Goal: Information Seeking & Learning: Understand process/instructions

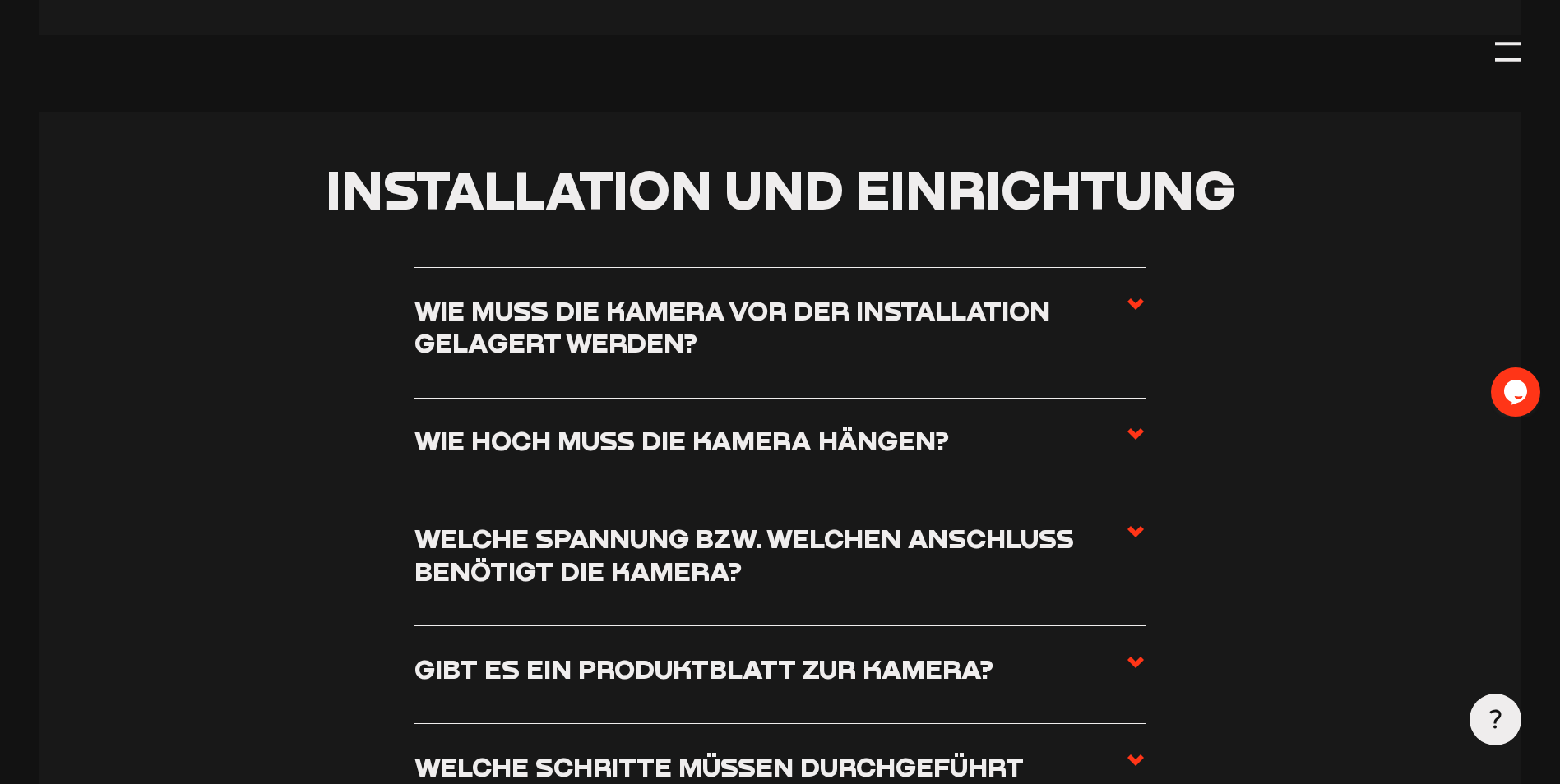
scroll to position [987, 0]
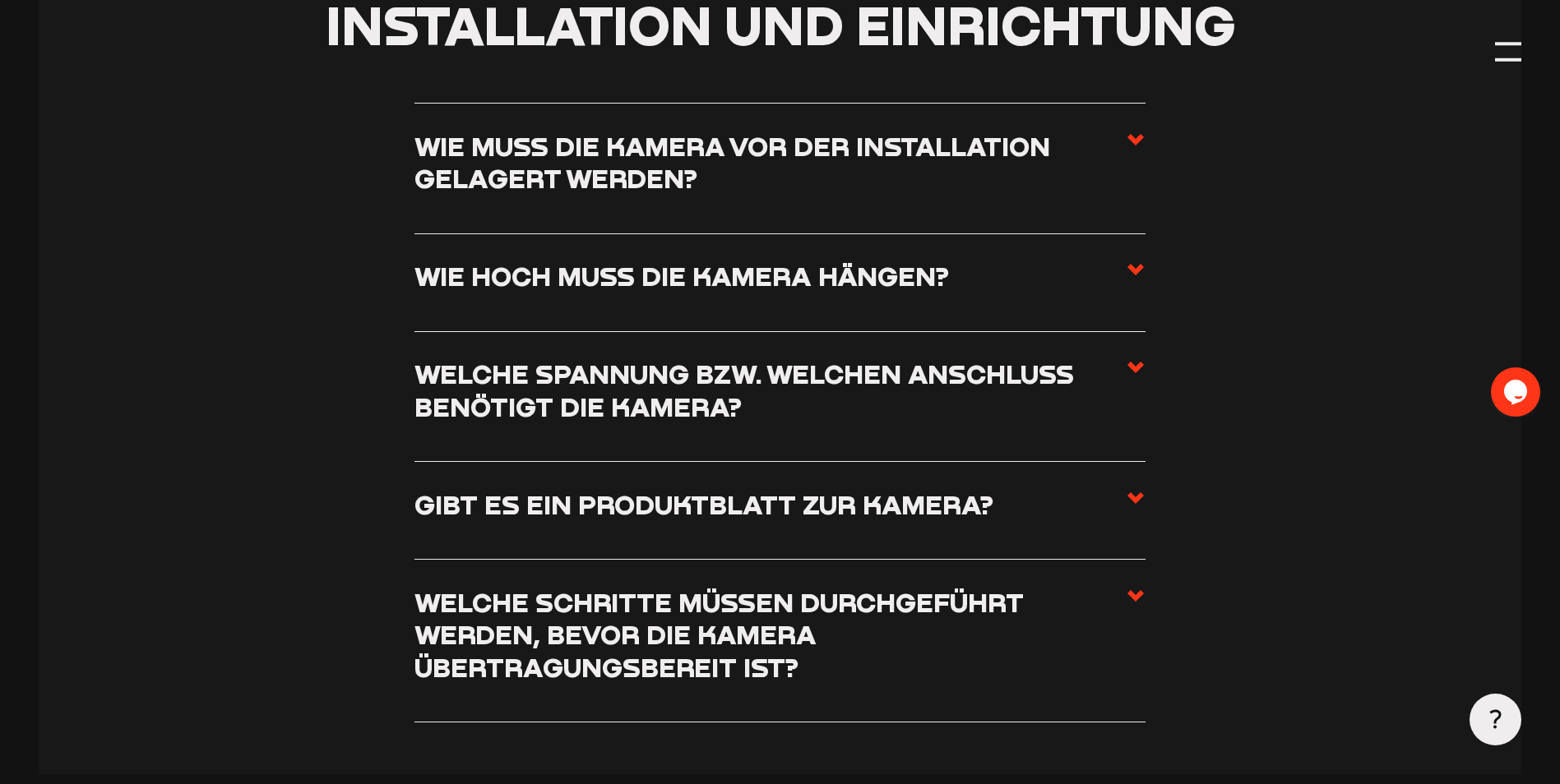
click at [572, 292] on h3 "Wie hoch muss die Kamera hängen?" at bounding box center [682, 276] width 535 height 32
click at [0, 0] on input "Wie hoch muss die Kamera hängen?" at bounding box center [0, 0] width 0 height 0
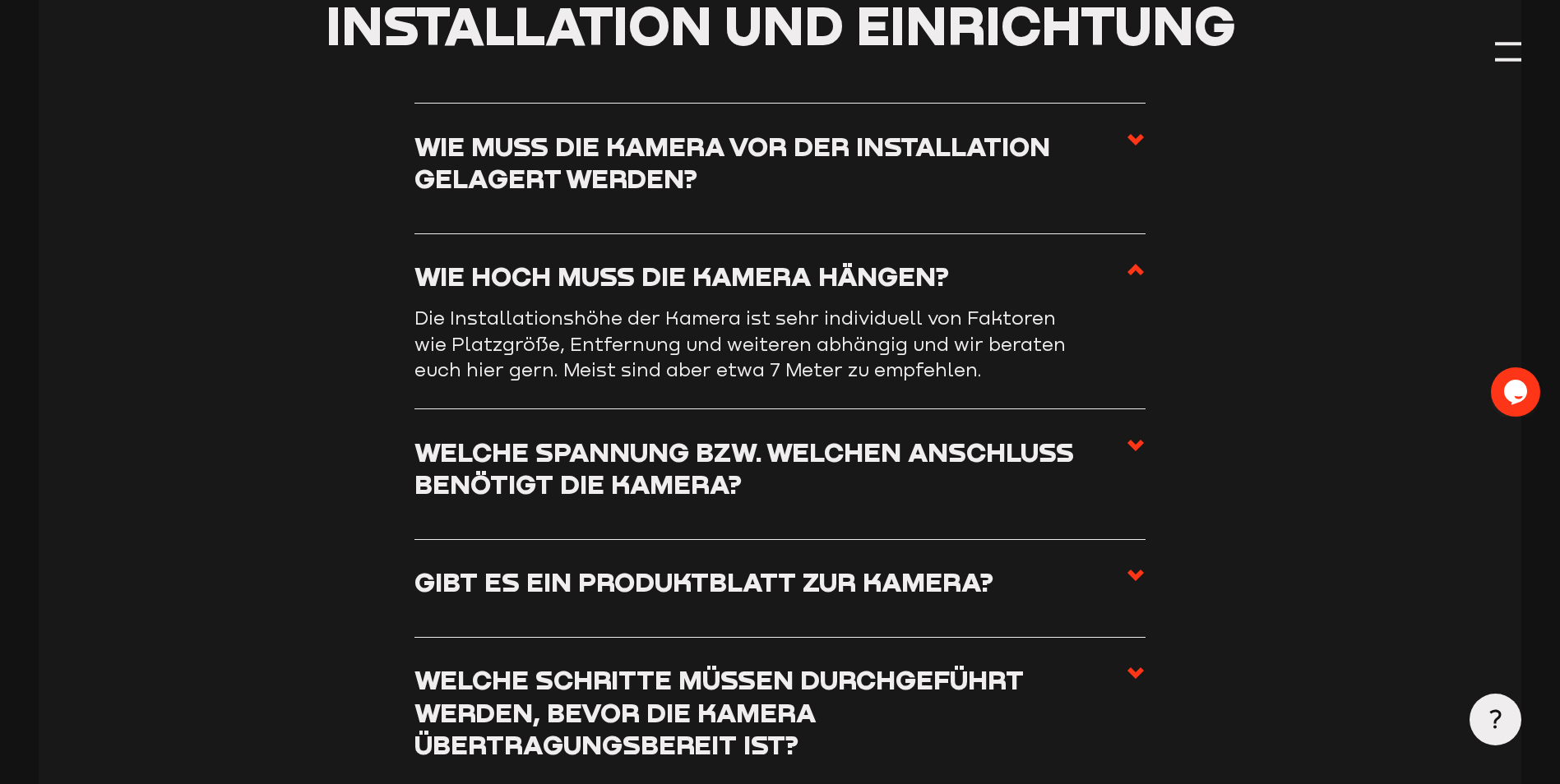
click at [587, 266] on h3 "Wie hoch muss die Kamera hängen?" at bounding box center [682, 276] width 535 height 32
click at [0, 0] on input "Wie hoch muss die Kamera hängen?" at bounding box center [0, 0] width 0 height 0
click at [629, 262] on h3 "Wie hoch muss die Kamera hängen?" at bounding box center [682, 276] width 535 height 32
click at [0, 0] on input "Wie hoch muss die Kamera hängen?" at bounding box center [0, 0] width 0 height 0
click at [622, 275] on h3 "Wie hoch muss die Kamera hängen?" at bounding box center [682, 276] width 535 height 32
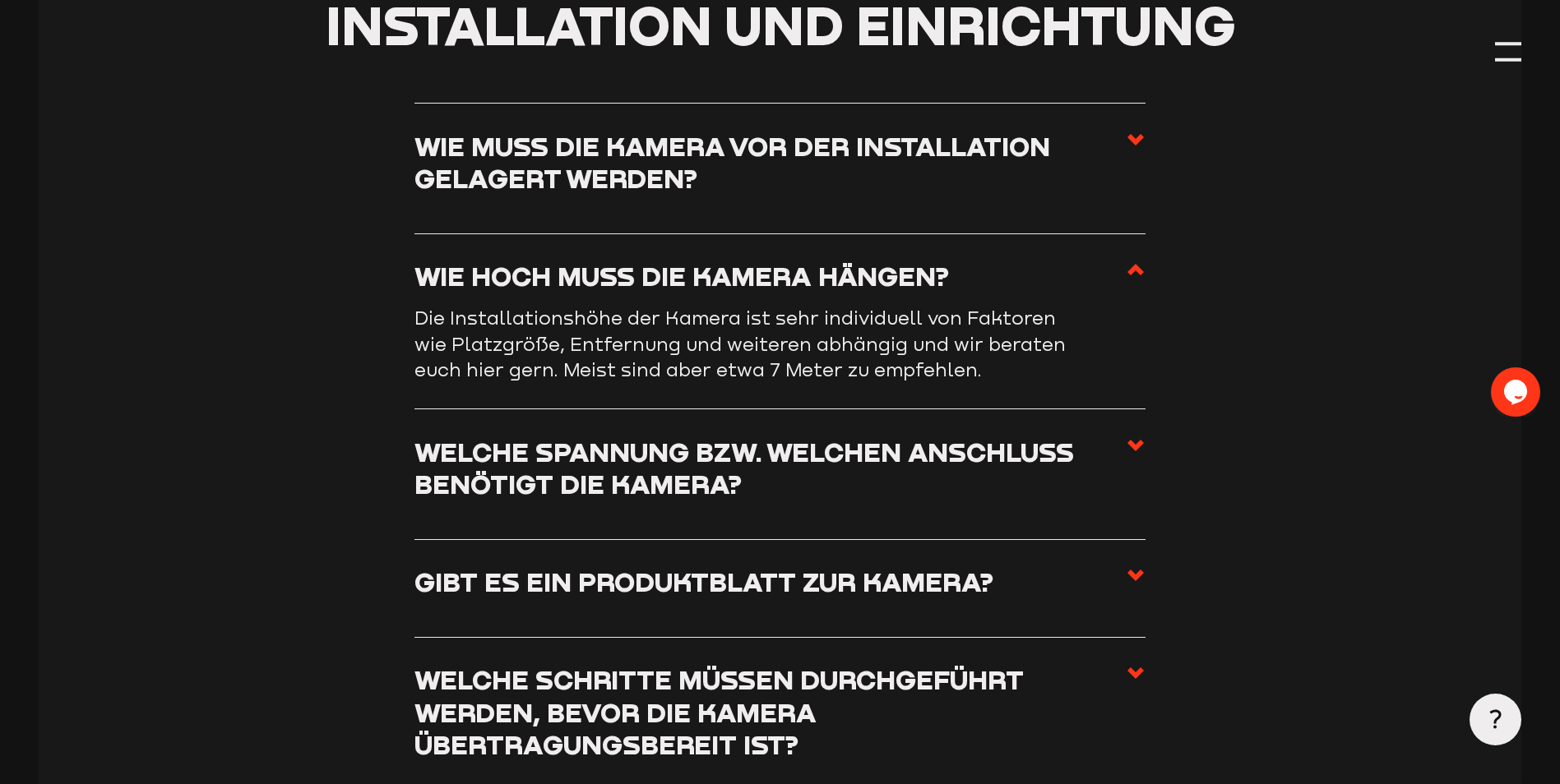
click at [0, 0] on input "Wie hoch muss die Kamera hängen?" at bounding box center [0, 0] width 0 height 0
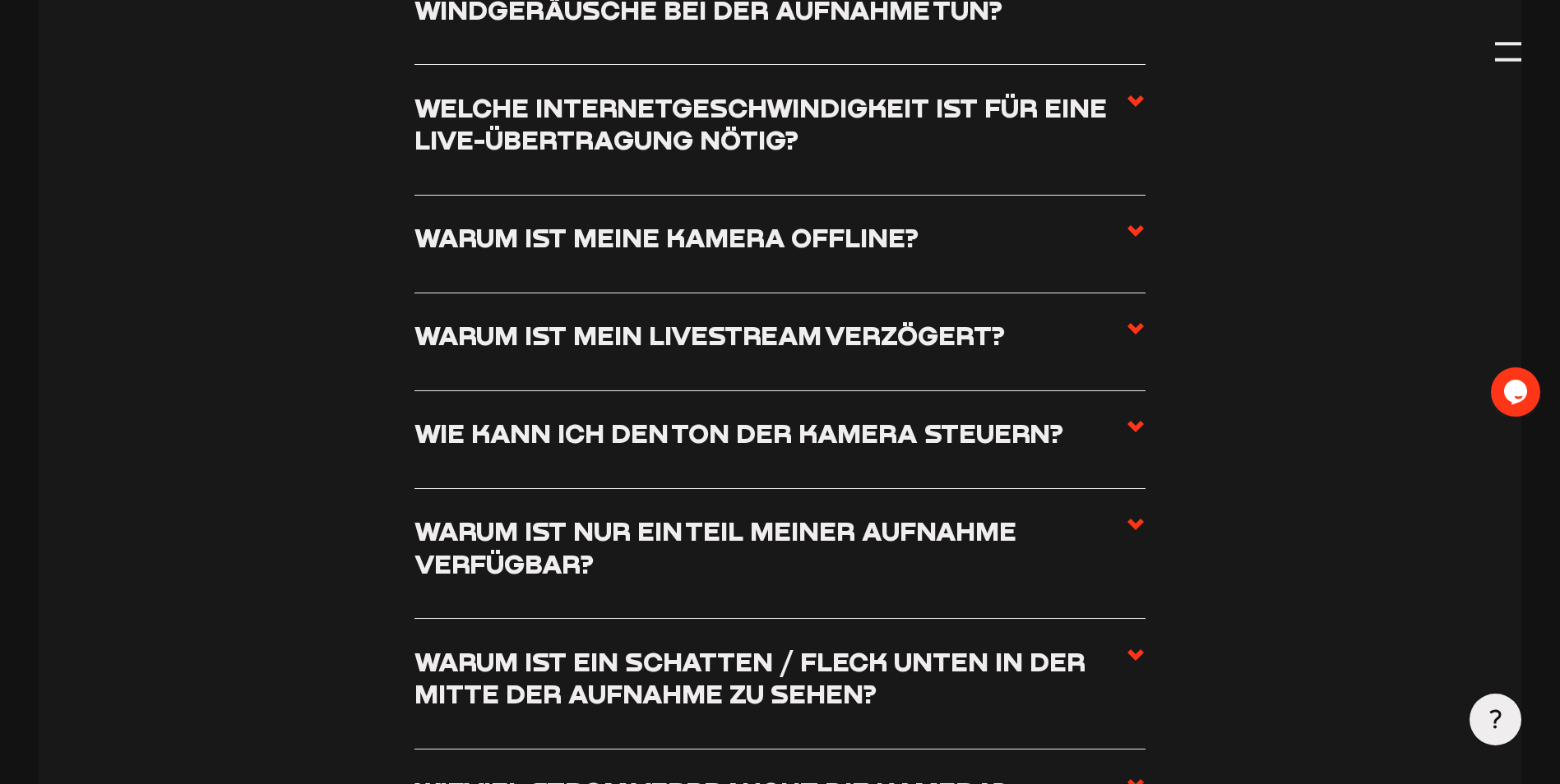
scroll to position [2384, 0]
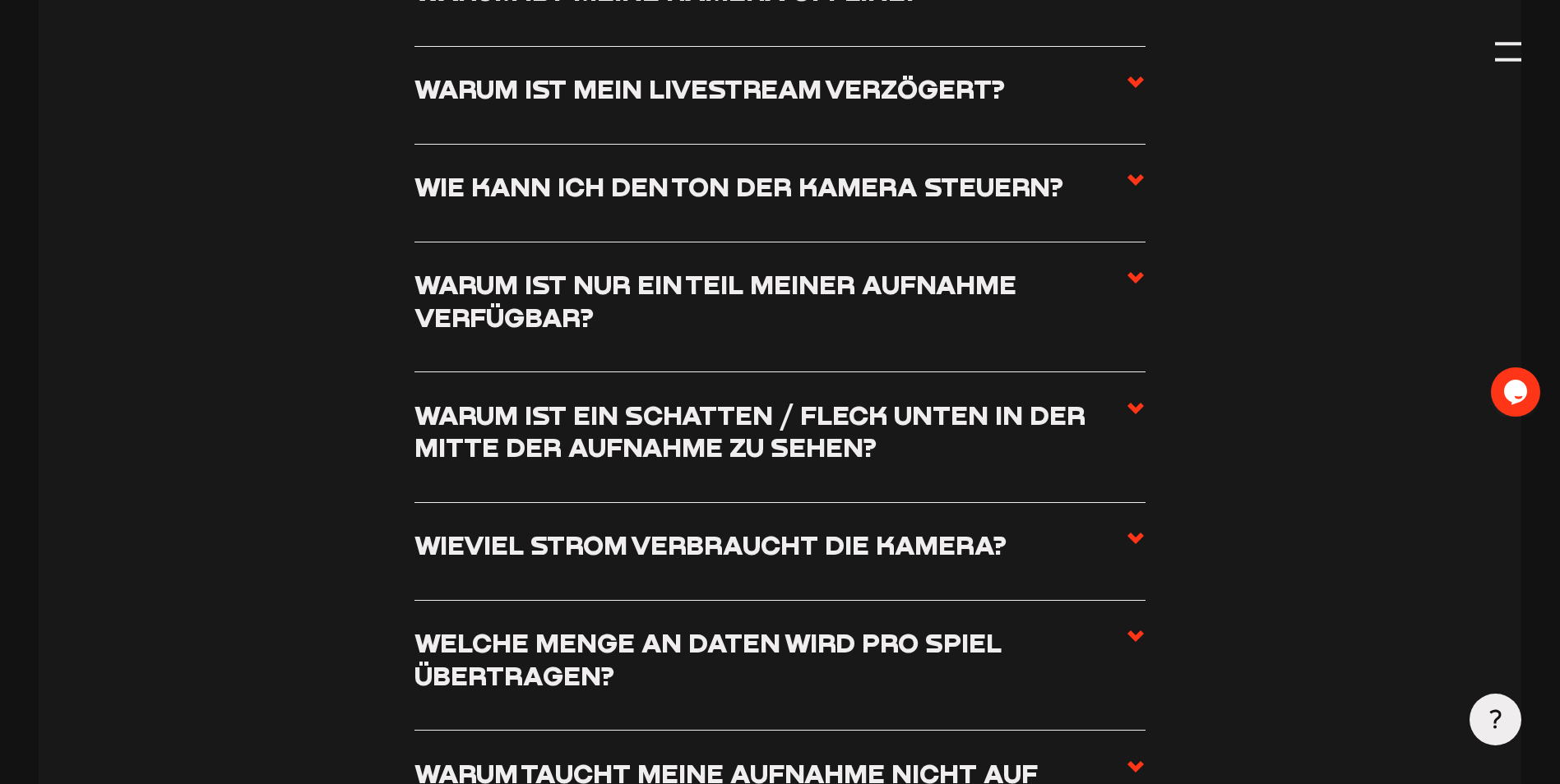
click at [796, 333] on h3 "Warum ist nur ein Teil meiner Aufnahme verfügbar?" at bounding box center [770, 300] width 712 height 65
click at [0, 0] on input "Warum ist nur ein Teil meiner Aufnahme verfügbar?" at bounding box center [0, 0] width 0 height 0
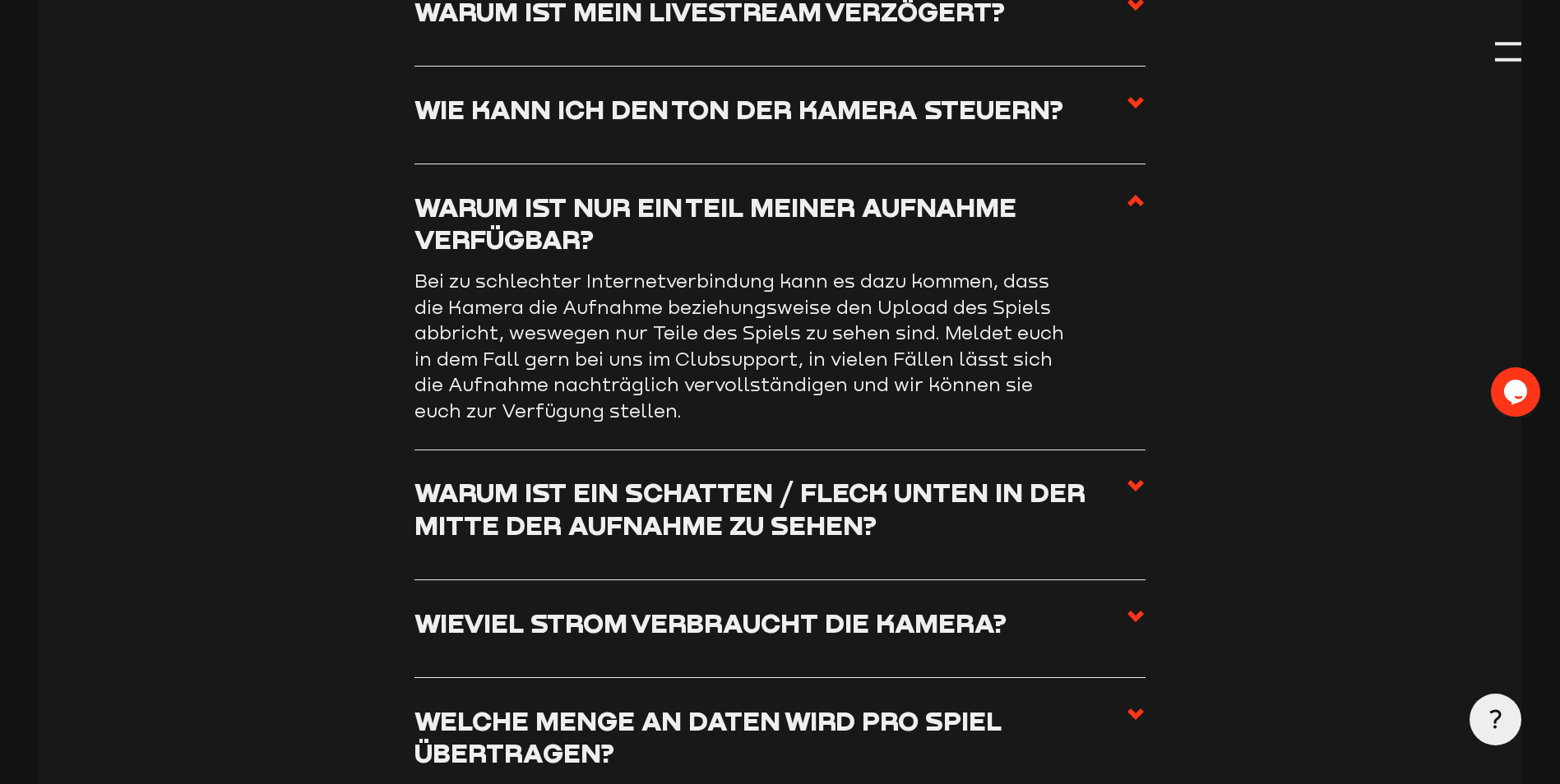
scroll to position [2280, 0]
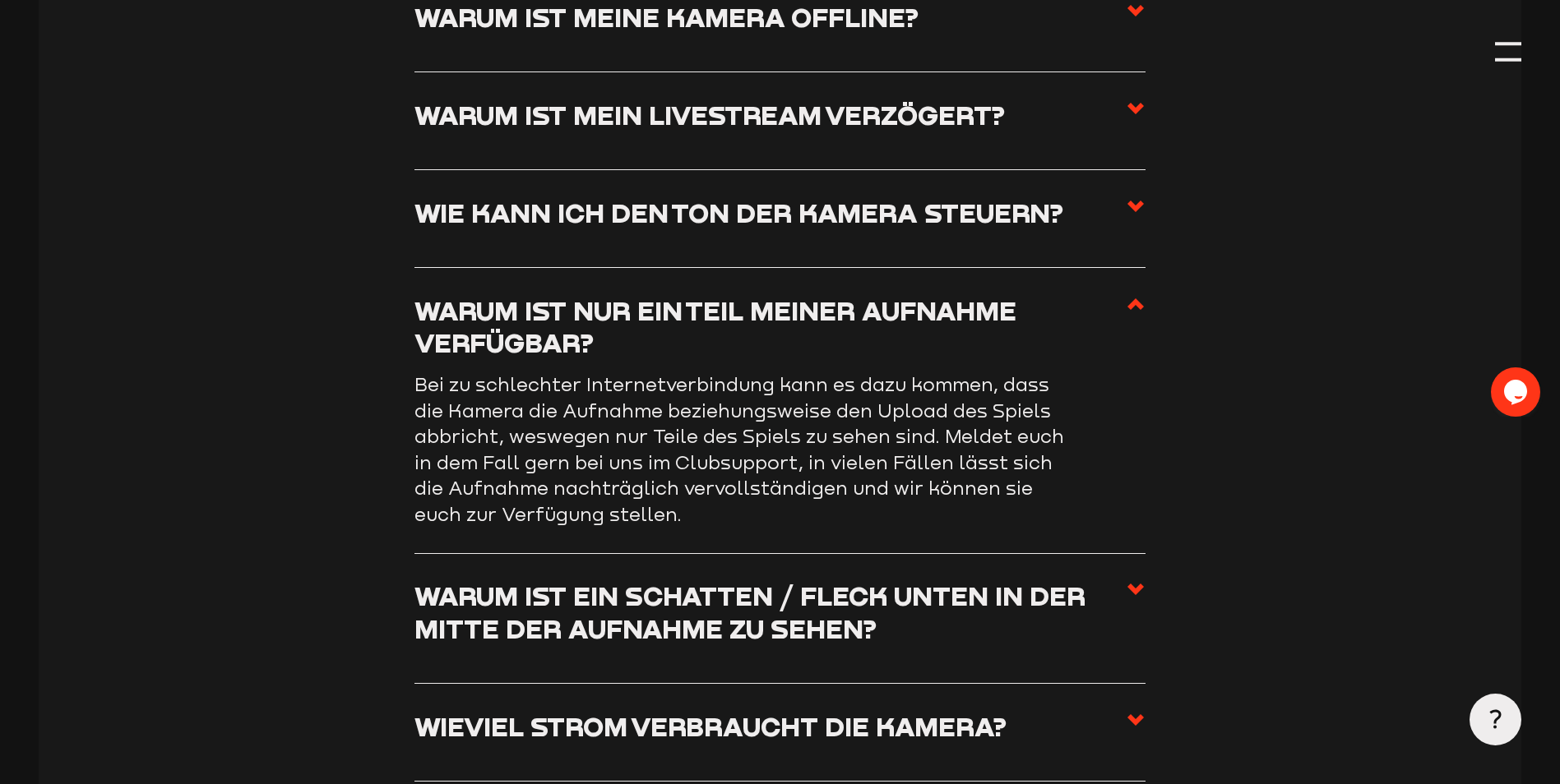
click at [796, 333] on h3 "Warum ist nur ein Teil meiner Aufnahme verfügbar?" at bounding box center [770, 327] width 712 height 65
click at [0, 0] on input "Warum ist nur ein Teil meiner Aufnahme verfügbar?" at bounding box center [0, 0] width 0 height 0
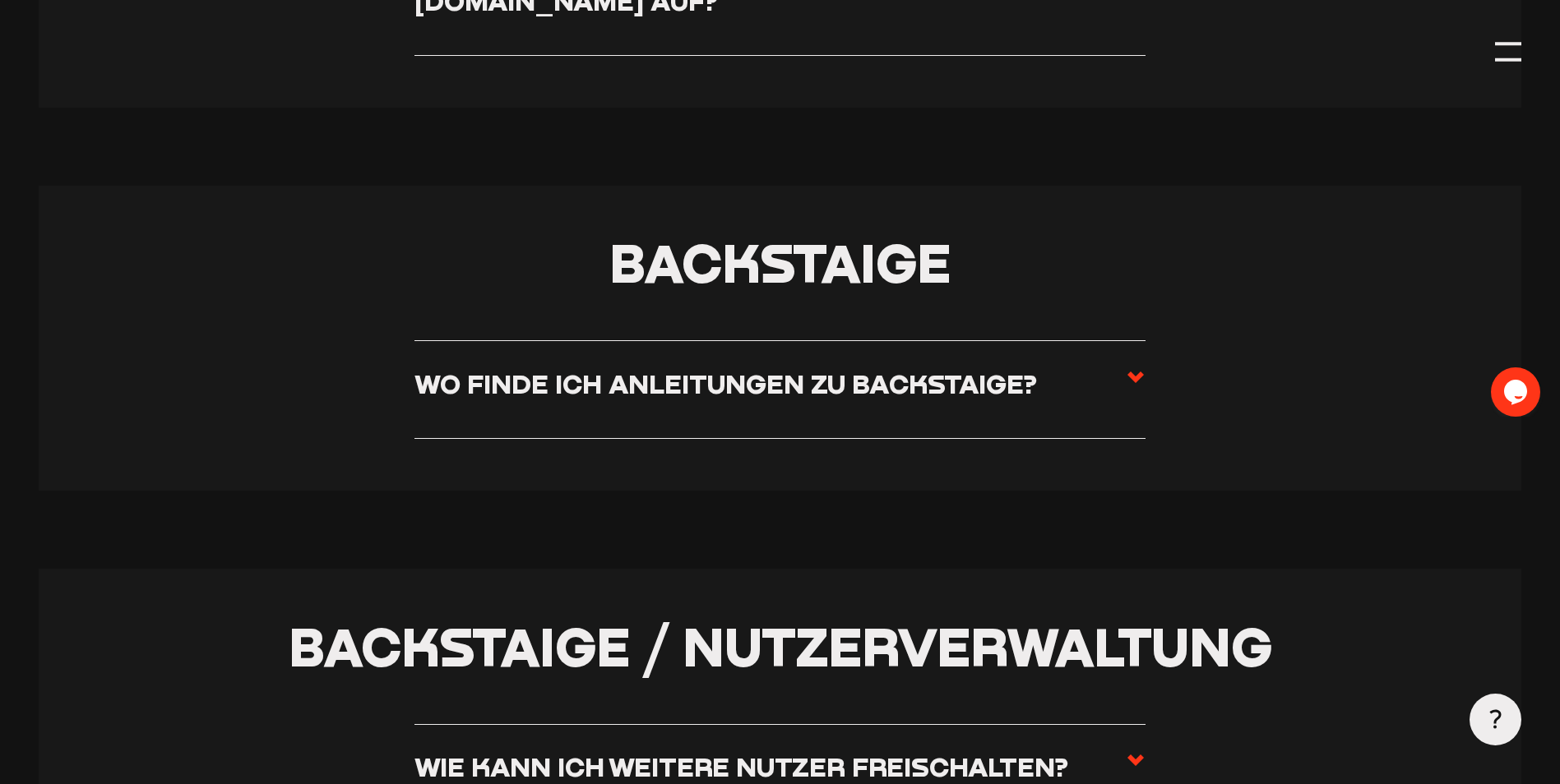
scroll to position [3514, 0]
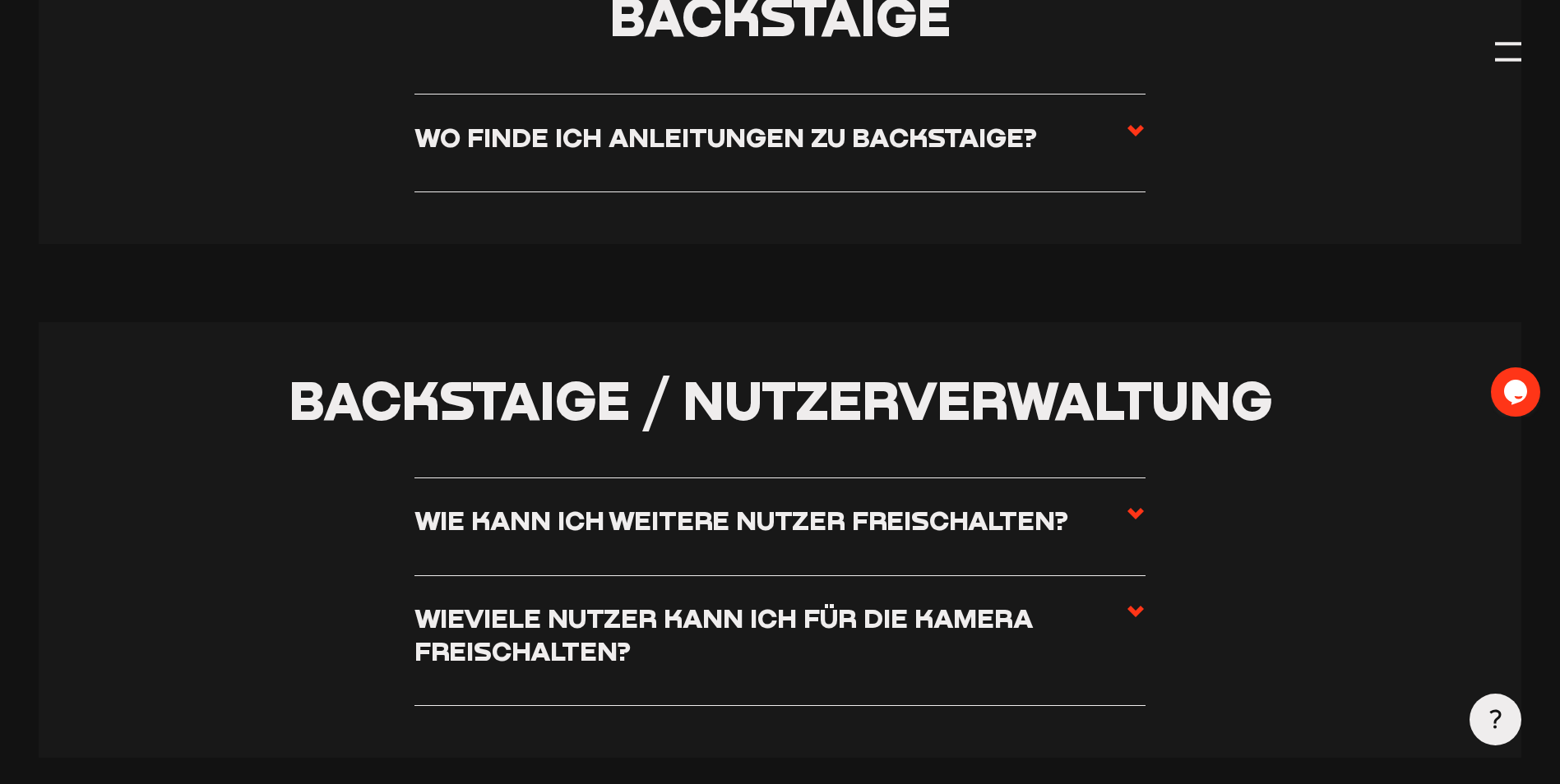
click at [908, 151] on h3 "Wo finde ich Anleitungen zu Backstaige?" at bounding box center [725, 137] width 622 height 32
click at [0, 0] on input "Wo finde ich Anleitungen zu Backstaige?" at bounding box center [0, 0] width 0 height 0
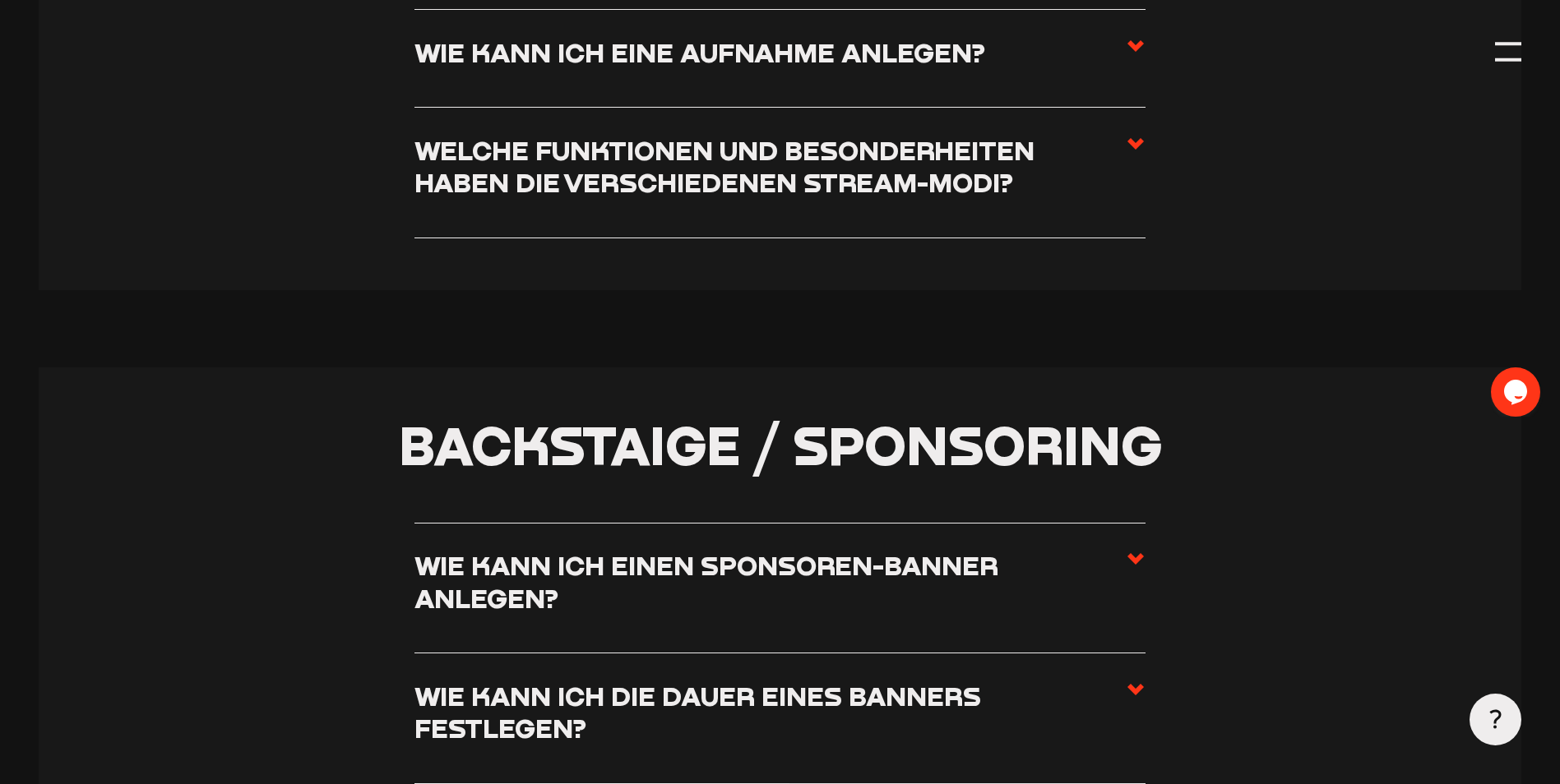
scroll to position [4427, 0]
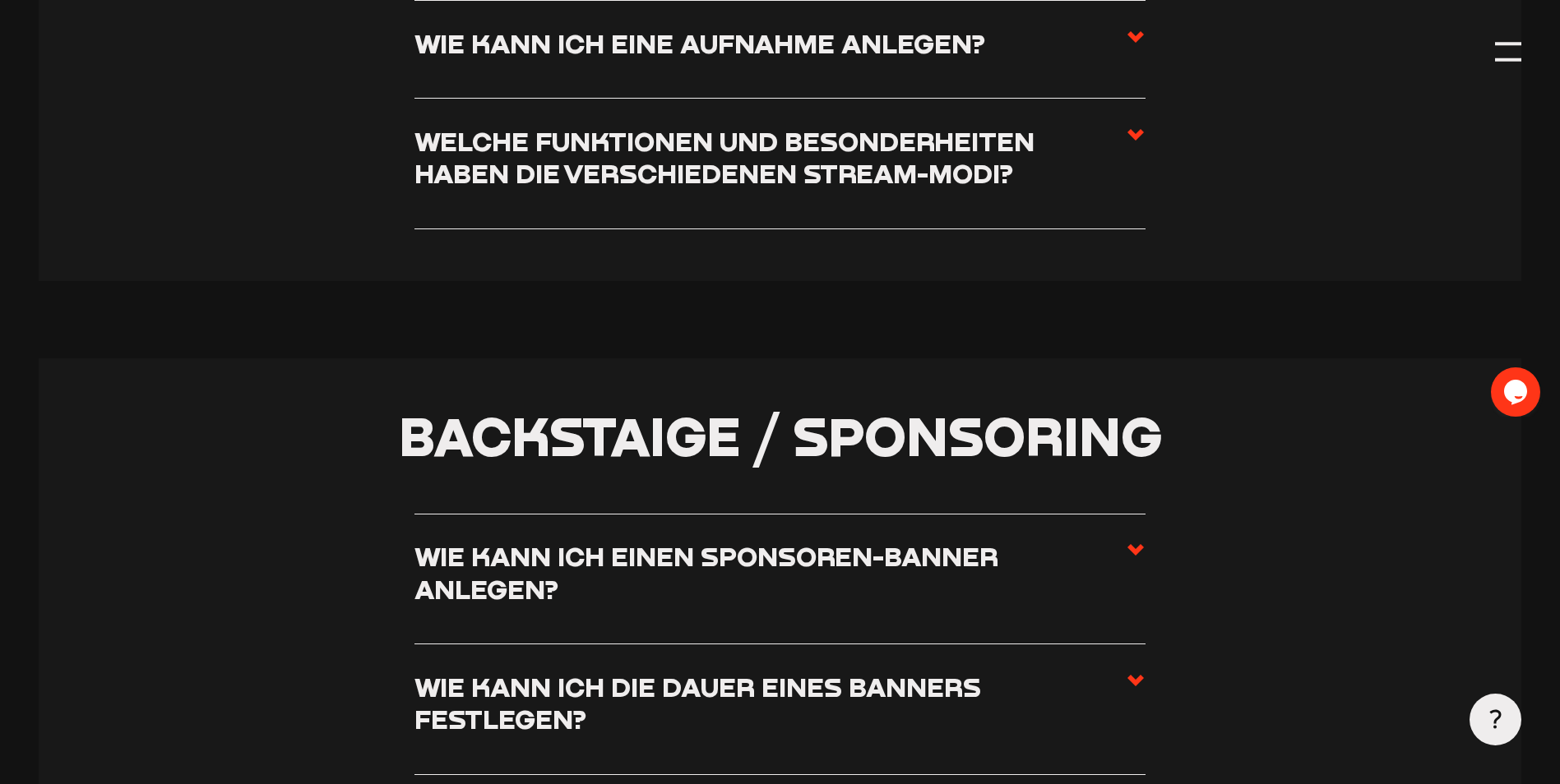
click at [915, 190] on h3 "Welche Funktionen und Besonderheiten haben die verschiedenen Stream-Modi?" at bounding box center [770, 157] width 712 height 65
click at [0, 0] on input "Welche Funktionen und Besonderheiten haben die verschiedenen Stream-Modi?" at bounding box center [0, 0] width 0 height 0
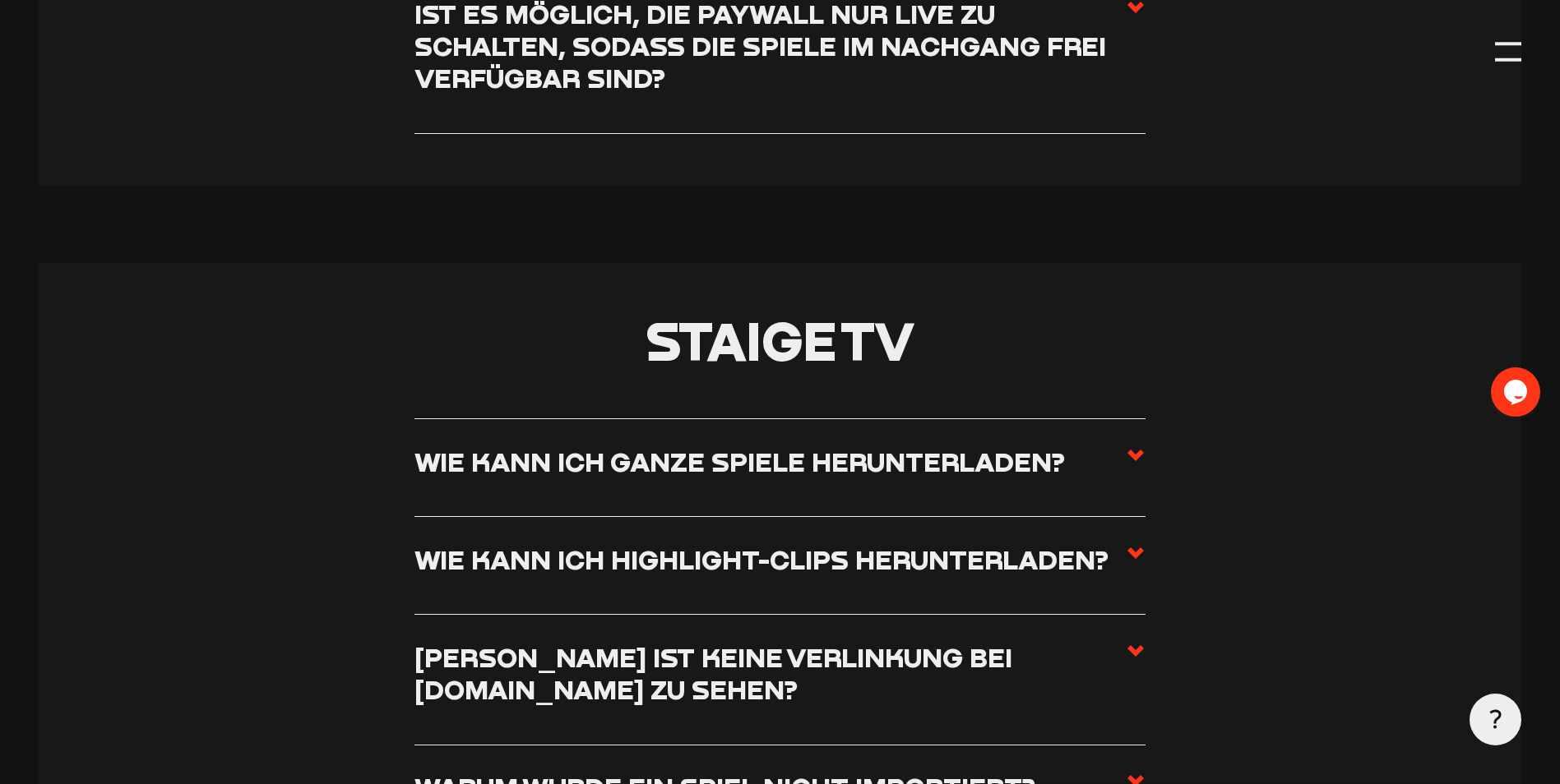
scroll to position [7144, 0]
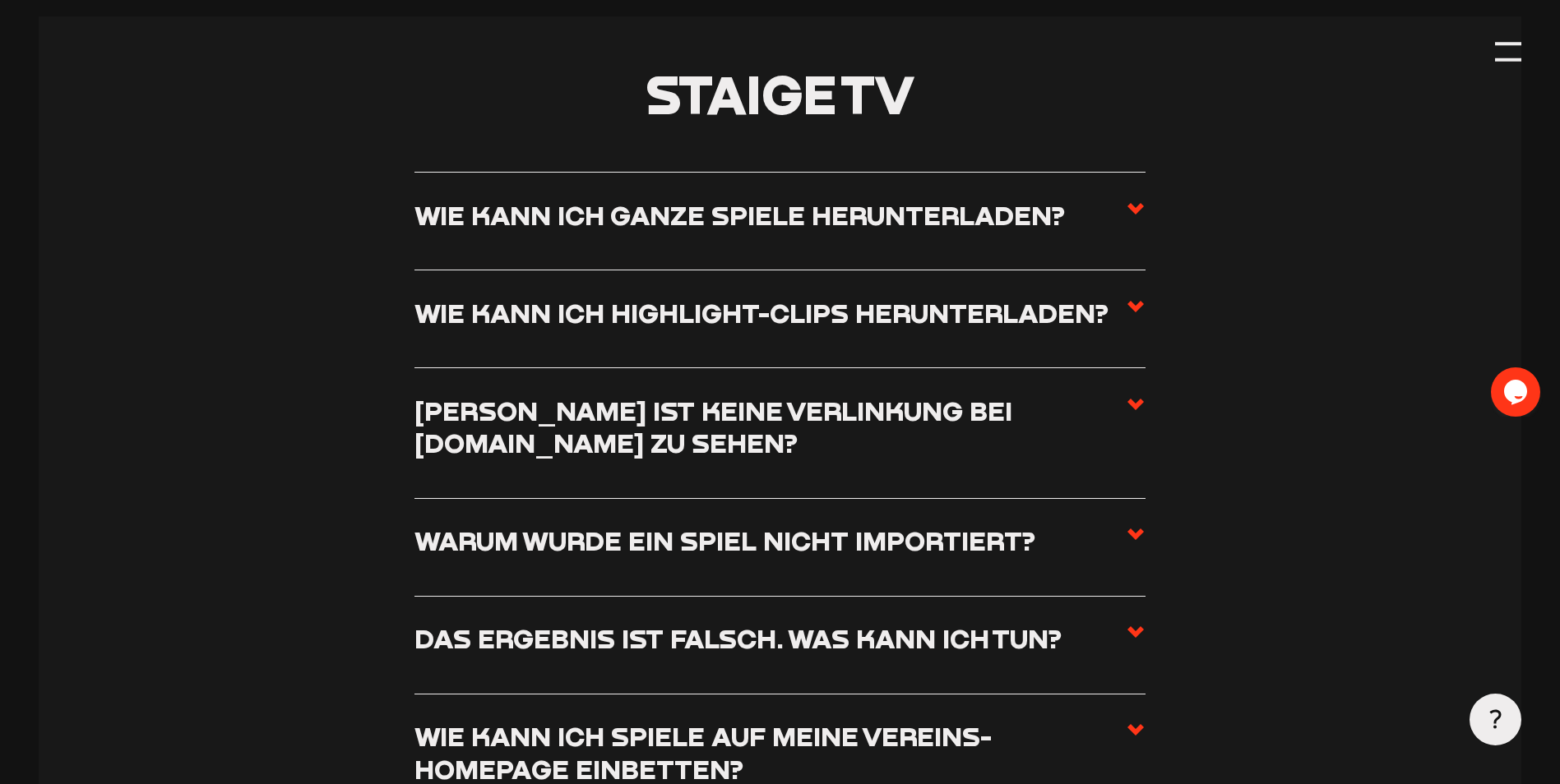
click at [807, 231] on h3 "Wie kann ich ganze Spiele herunterladen?" at bounding box center [739, 215] width 651 height 32
click at [0, 0] on input "Wie kann ich ganze Spiele herunterladen?" at bounding box center [0, 0] width 0 height 0
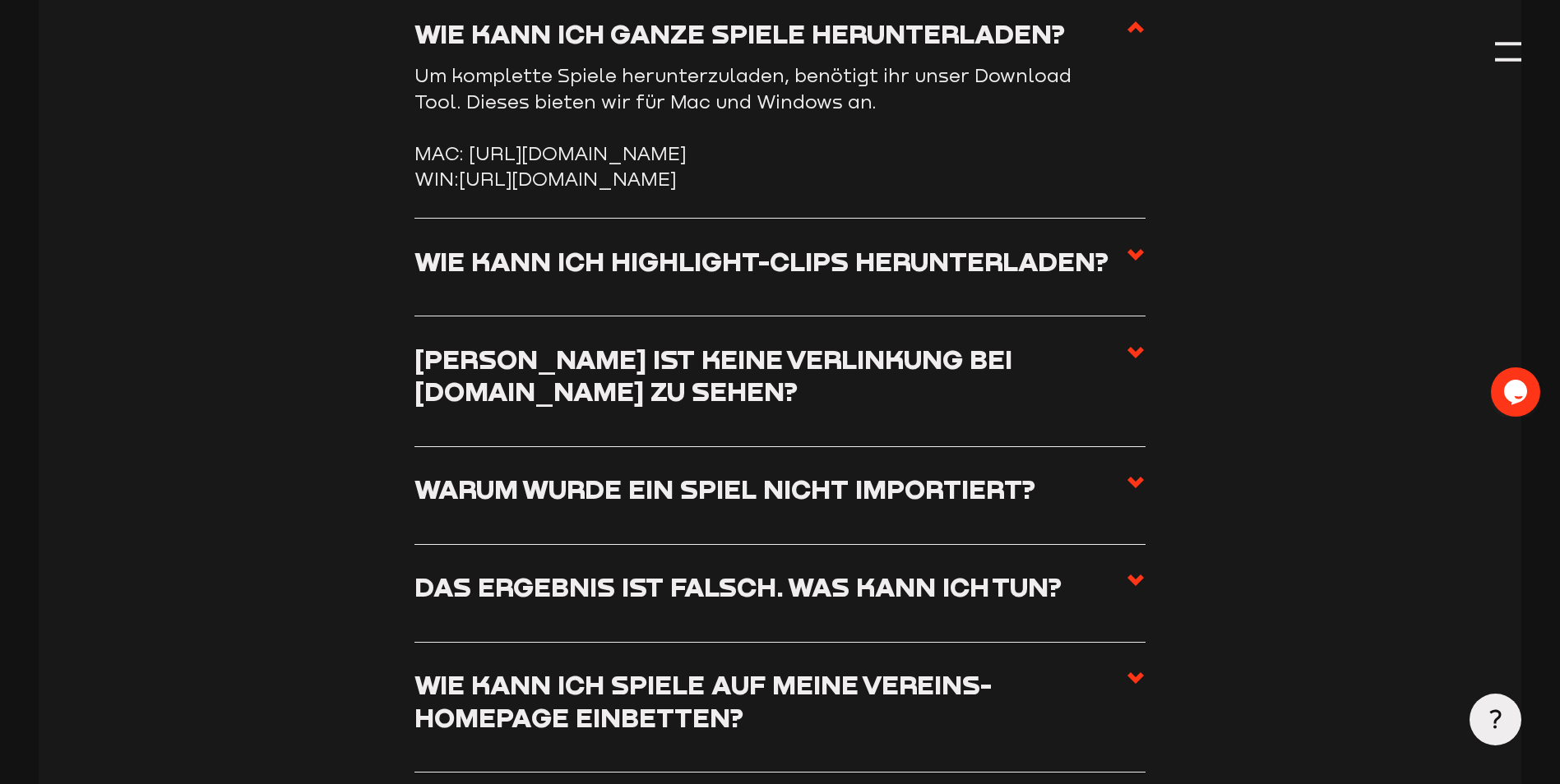
scroll to position [7045, 0]
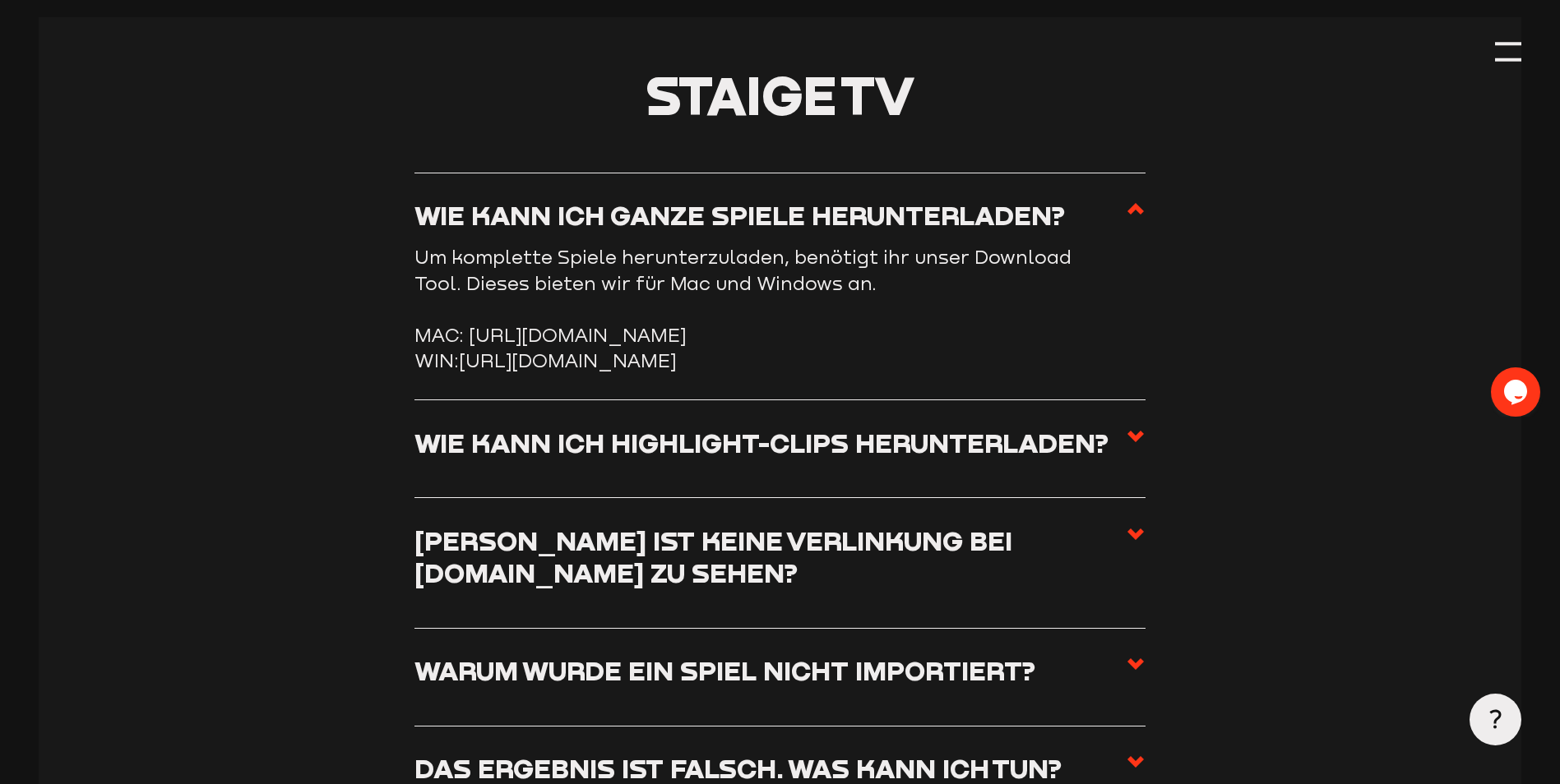
click at [799, 222] on h3 "Wie kann ich ganze Spiele herunterladen?" at bounding box center [739, 215] width 651 height 32
click at [0, 0] on input "Wie kann ich ganze Spiele herunterladen?" at bounding box center [0, 0] width 0 height 0
click at [829, 231] on h3 "Wie kann ich ganze Spiele herunterladen?" at bounding box center [739, 215] width 651 height 32
click at [0, 0] on input "Wie kann ich ganze Spiele herunterladen?" at bounding box center [0, 0] width 0 height 0
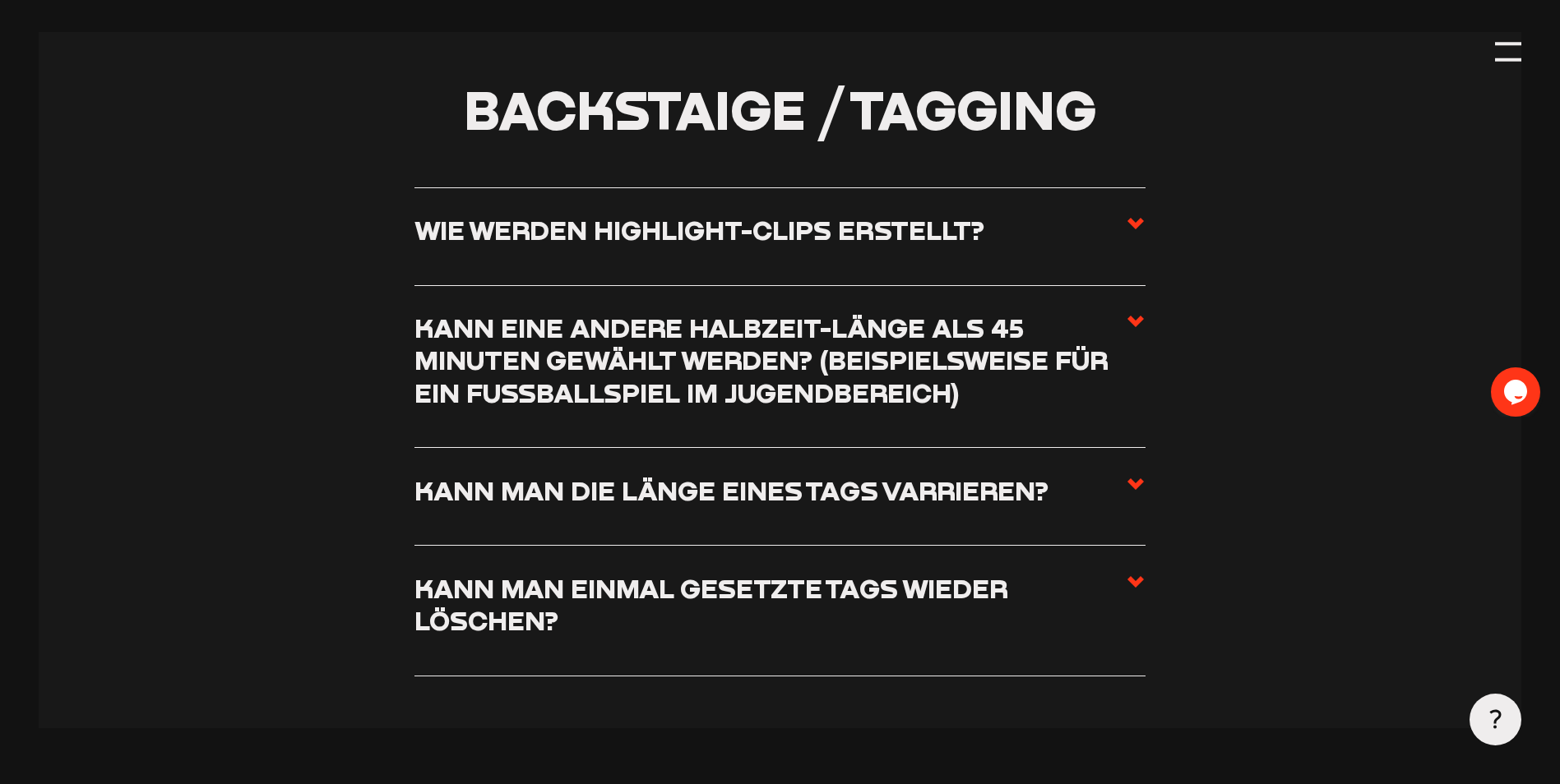
scroll to position [5484, 0]
click at [818, 258] on label "Wie werden Highlight-Clips erstellt?" at bounding box center [780, 235] width 731 height 45
click at [0, 0] on input "Wie werden Highlight-Clips erstellt?" at bounding box center [0, 0] width 0 height 0
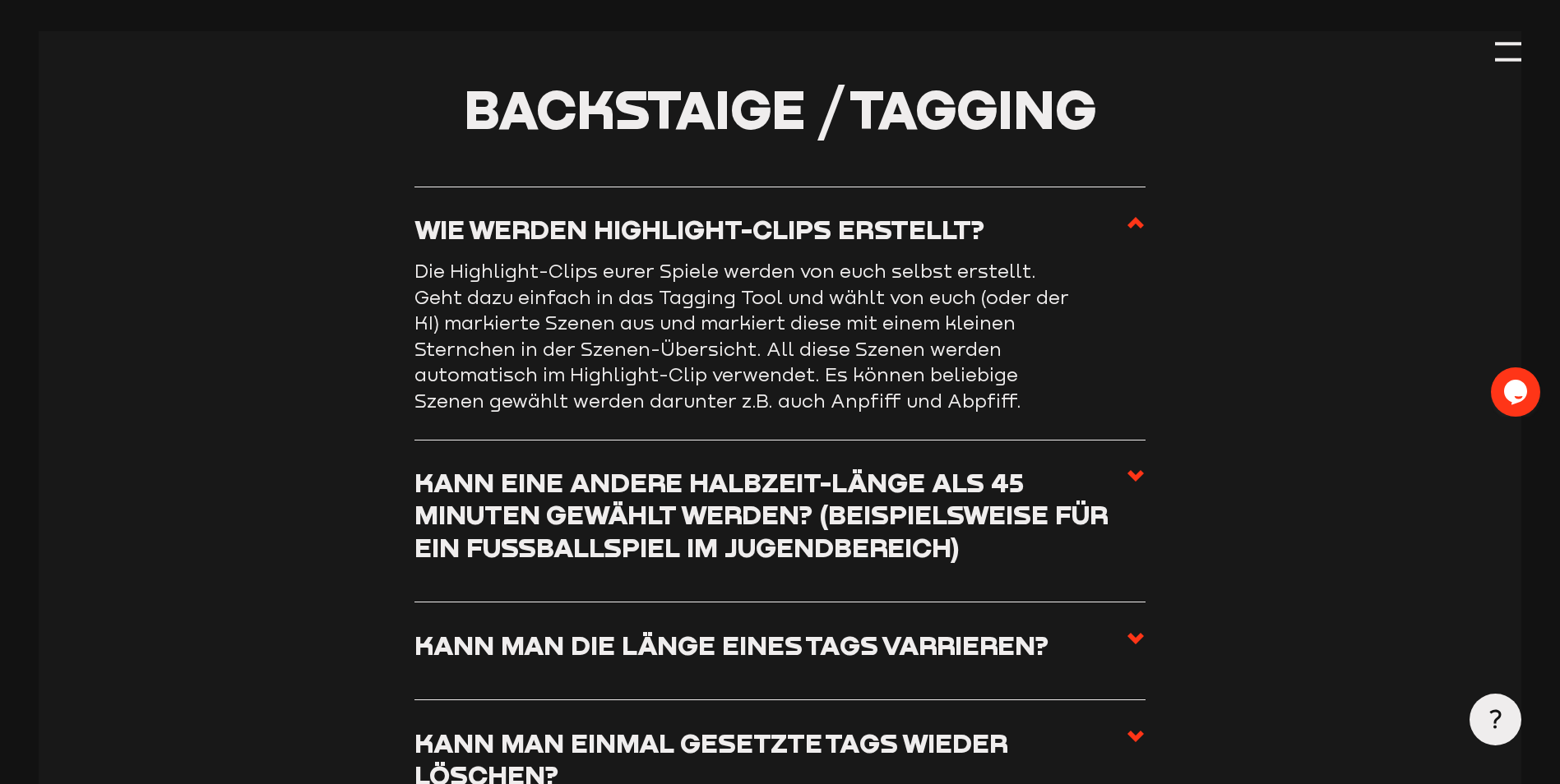
click at [1108, 234] on label "Wie werden Highlight-Clips erstellt?" at bounding box center [780, 235] width 731 height 45
click at [0, 0] on input "Wie werden Highlight-Clips erstellt?" at bounding box center [0, 0] width 0 height 0
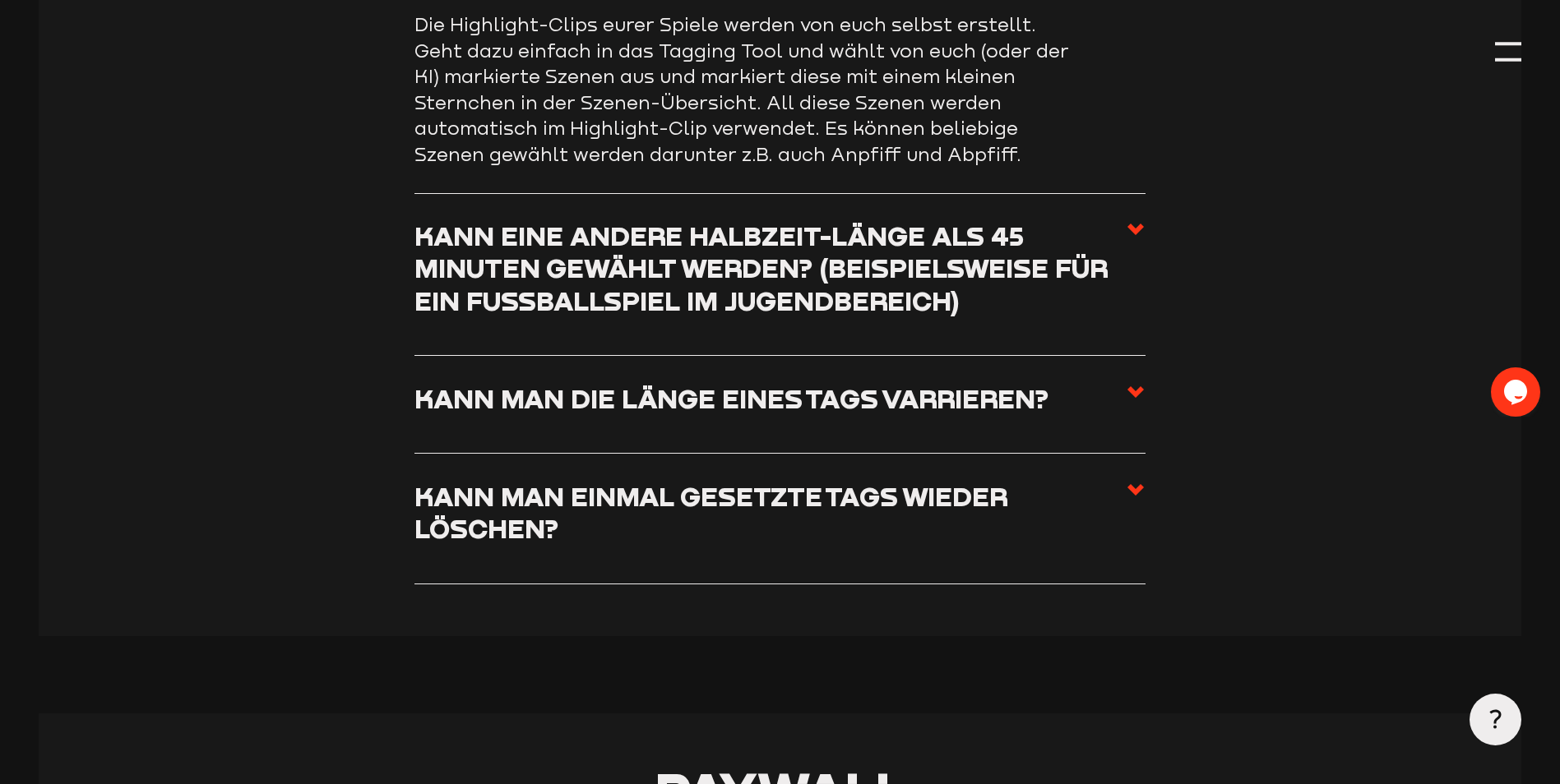
click at [869, 412] on h3 "Kann man die Länge eines Tags varrieren?" at bounding box center [731, 398] width 634 height 32
click at [0, 0] on input "Kann man die Länge eines Tags varrieren?" at bounding box center [0, 0] width 0 height 0
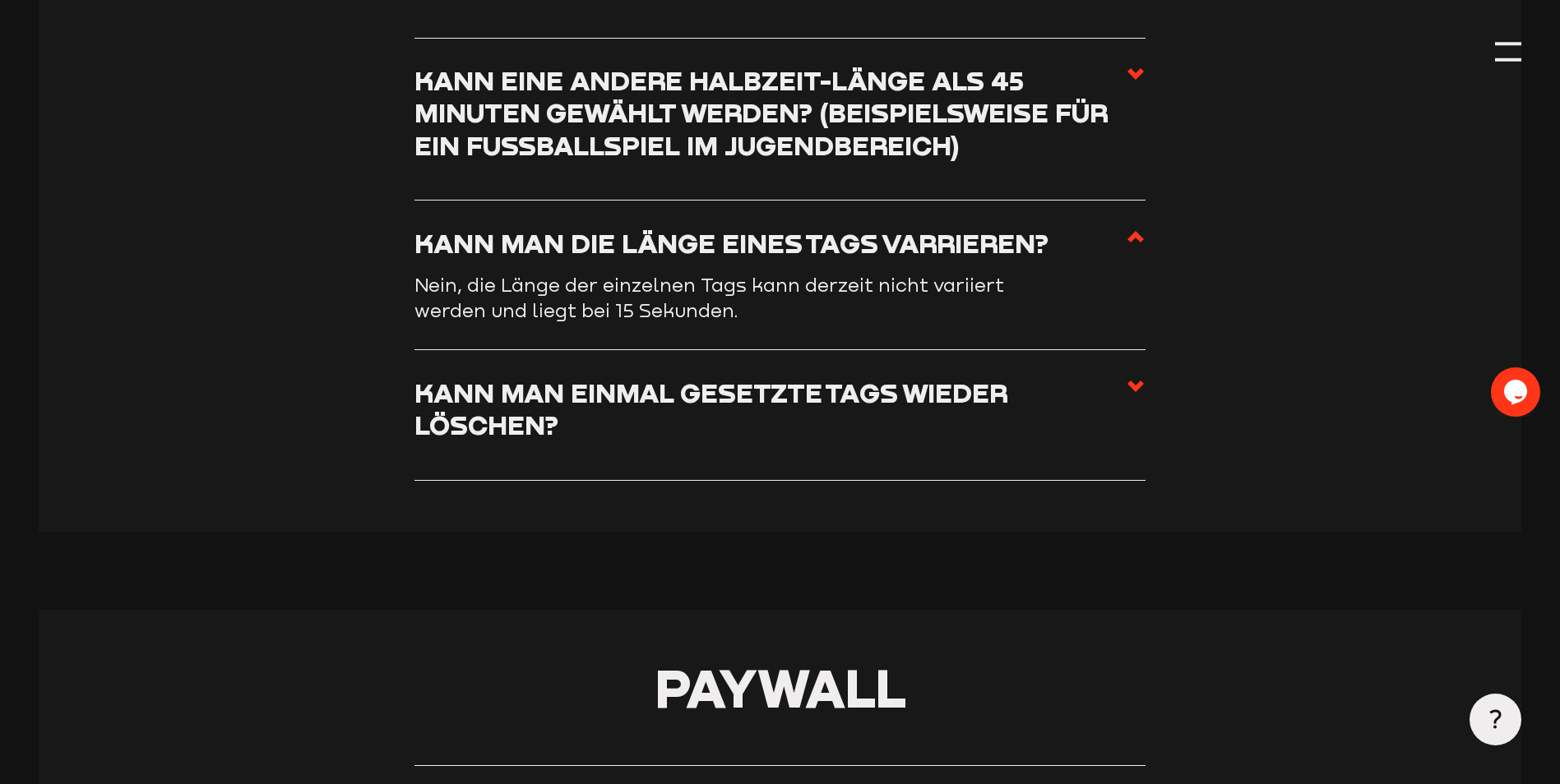
click at [902, 253] on h3 "Kann man die Länge eines Tags varrieren?" at bounding box center [731, 242] width 634 height 32
click at [0, 0] on input "Kann man die Länge eines Tags varrieren?" at bounding box center [0, 0] width 0 height 0
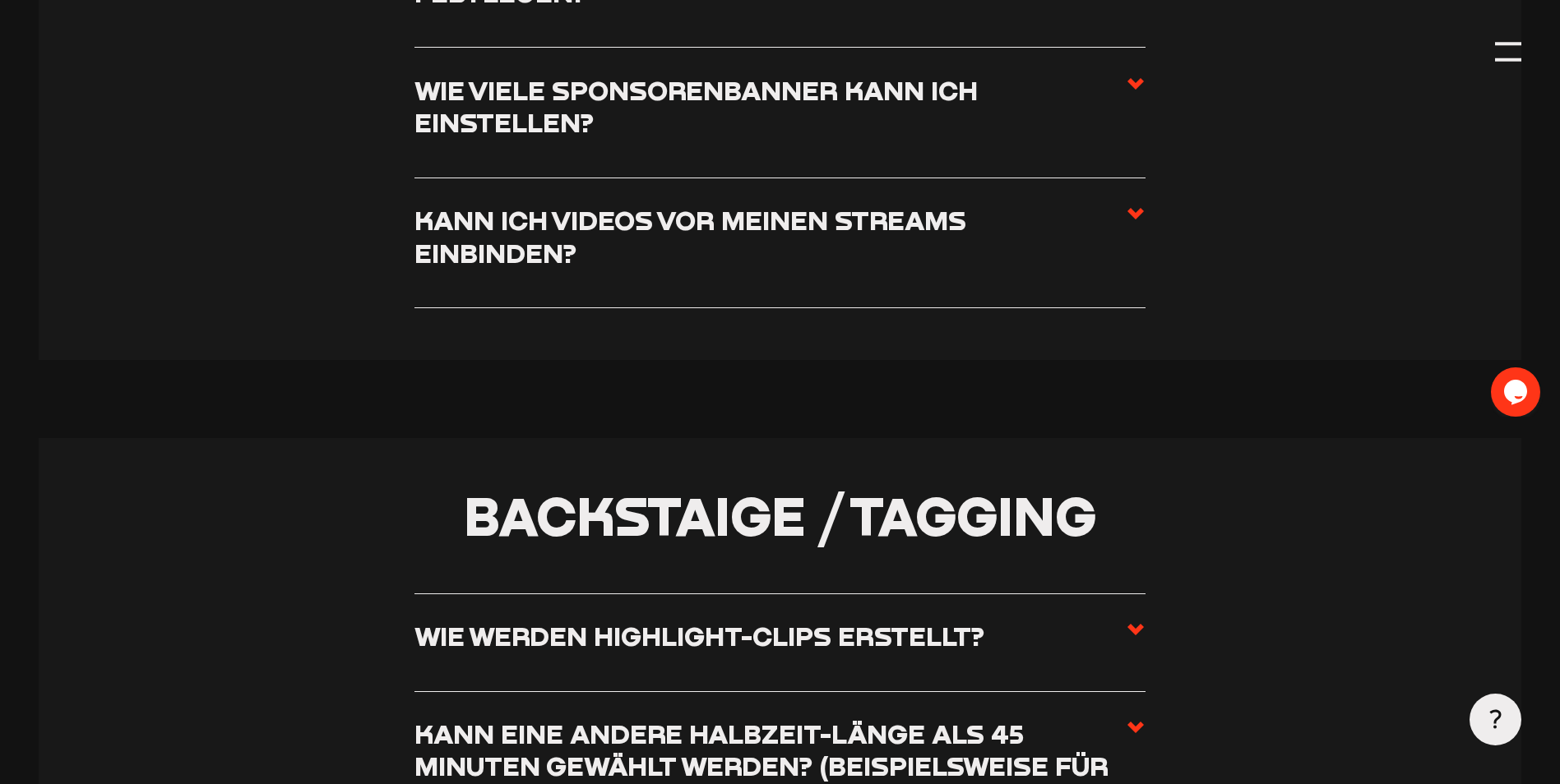
scroll to position [5072, 0]
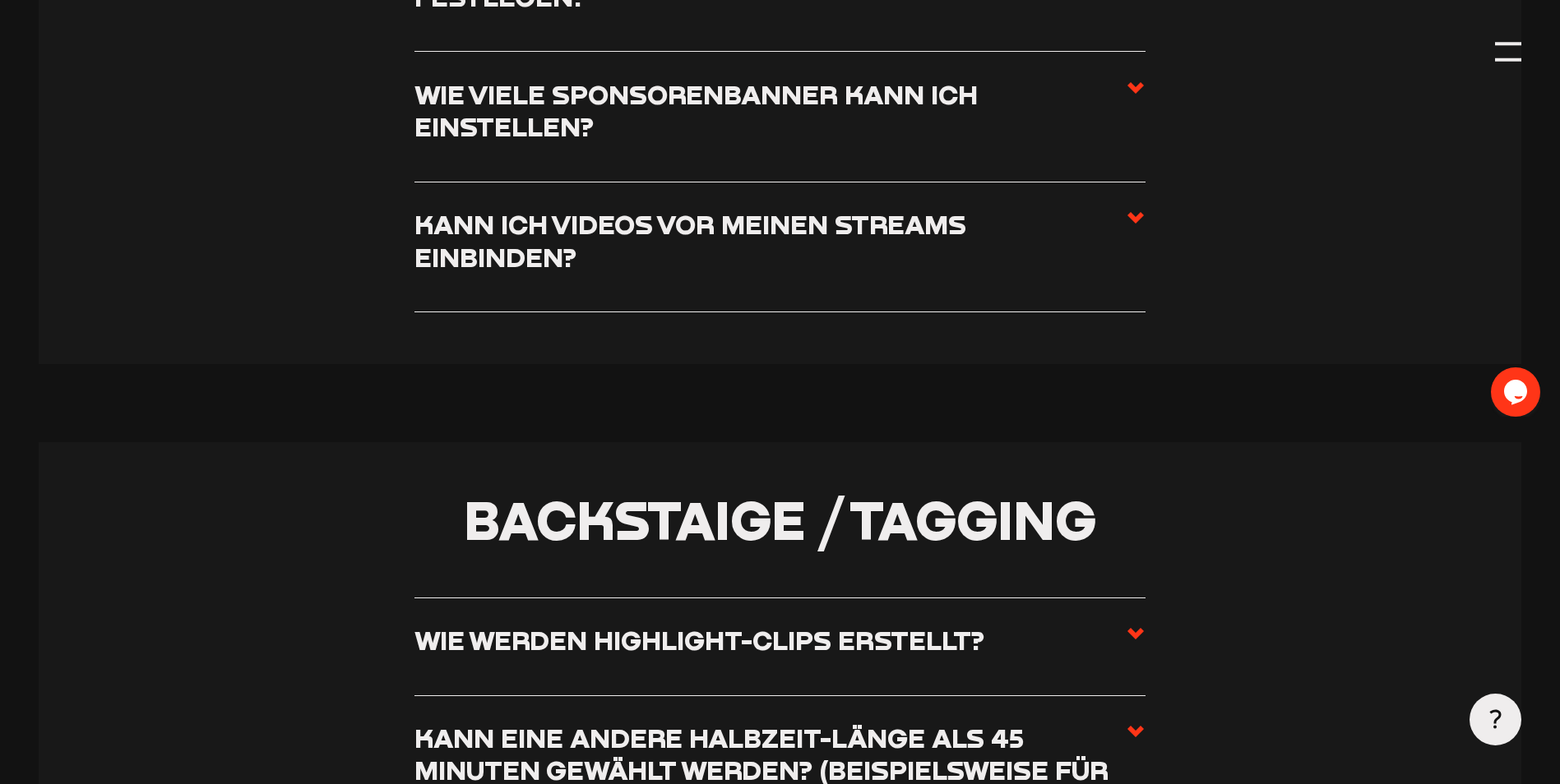
drag, startPoint x: 871, startPoint y: 411, endPoint x: 1223, endPoint y: 442, distance: 353.4
click at [1223, 442] on main "Häufig gestellte Fragen Support" at bounding box center [780, 734] width 1560 height 11612
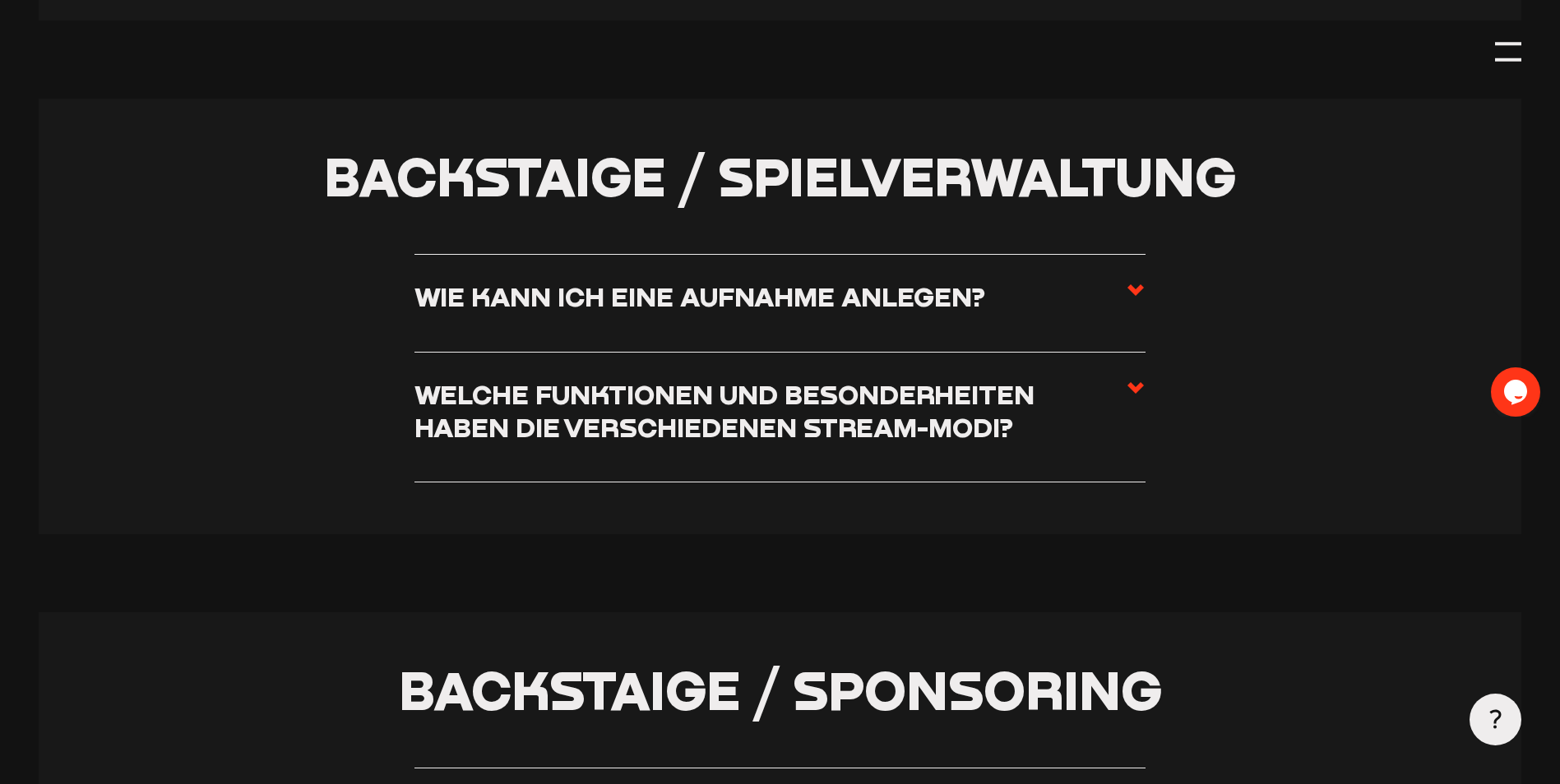
scroll to position [4085, 0]
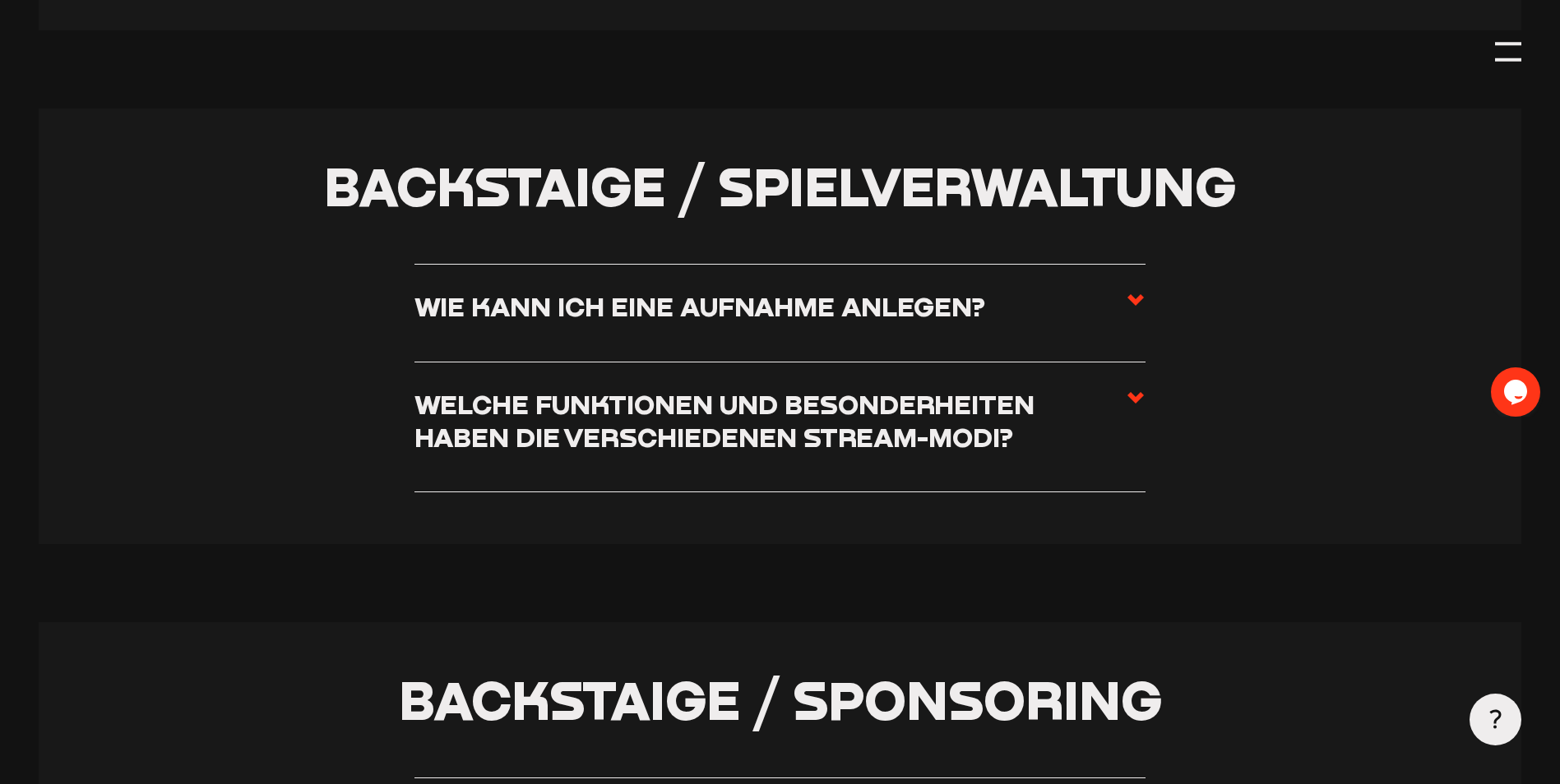
click at [1054, 319] on label "Wie kann ich eine Aufnahme anlegen?" at bounding box center [780, 312] width 731 height 45
click at [0, 0] on input "Wie kann ich eine Aufnahme anlegen?" at bounding box center [0, 0] width 0 height 0
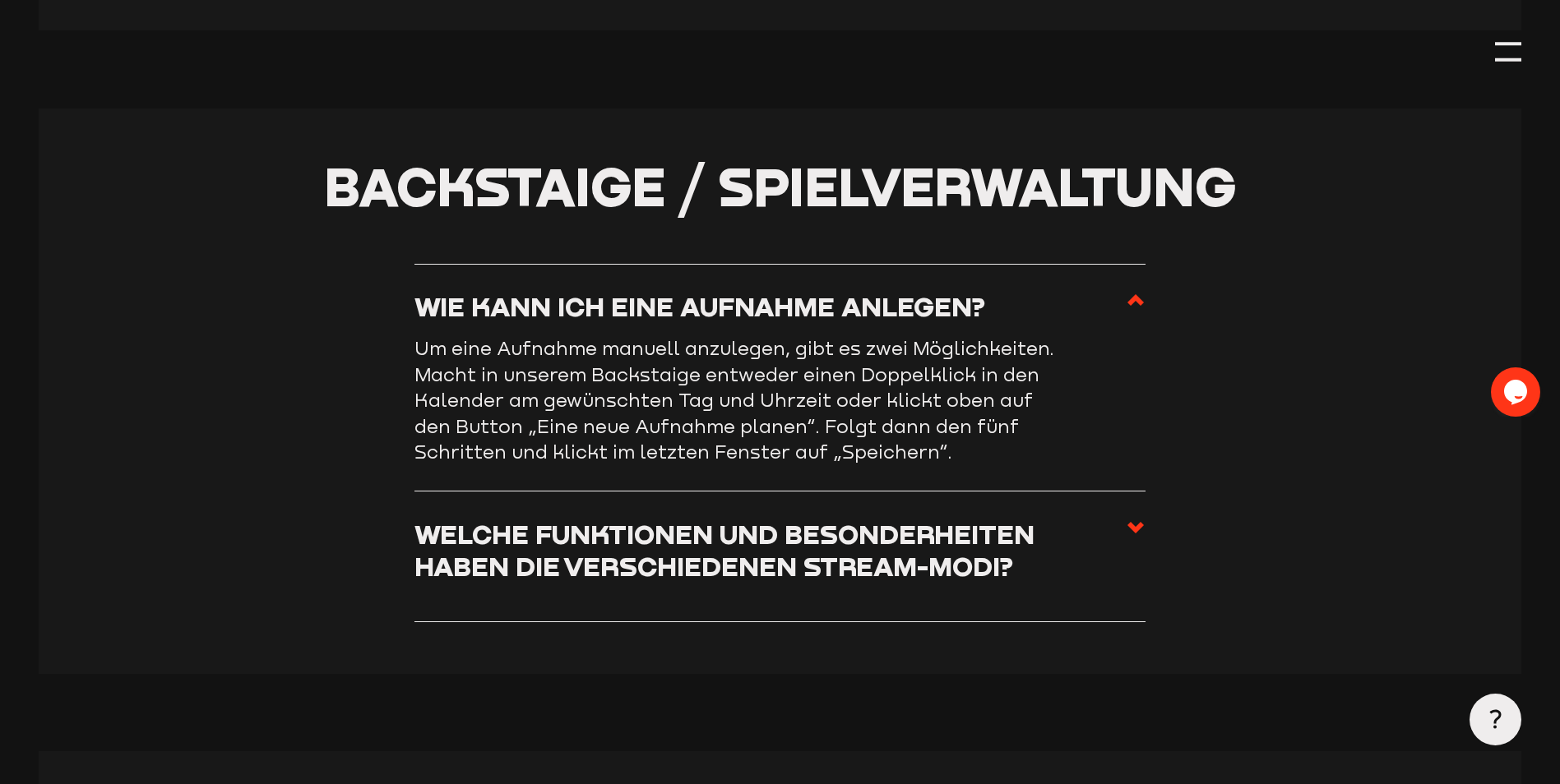
scroll to position [4168, 0]
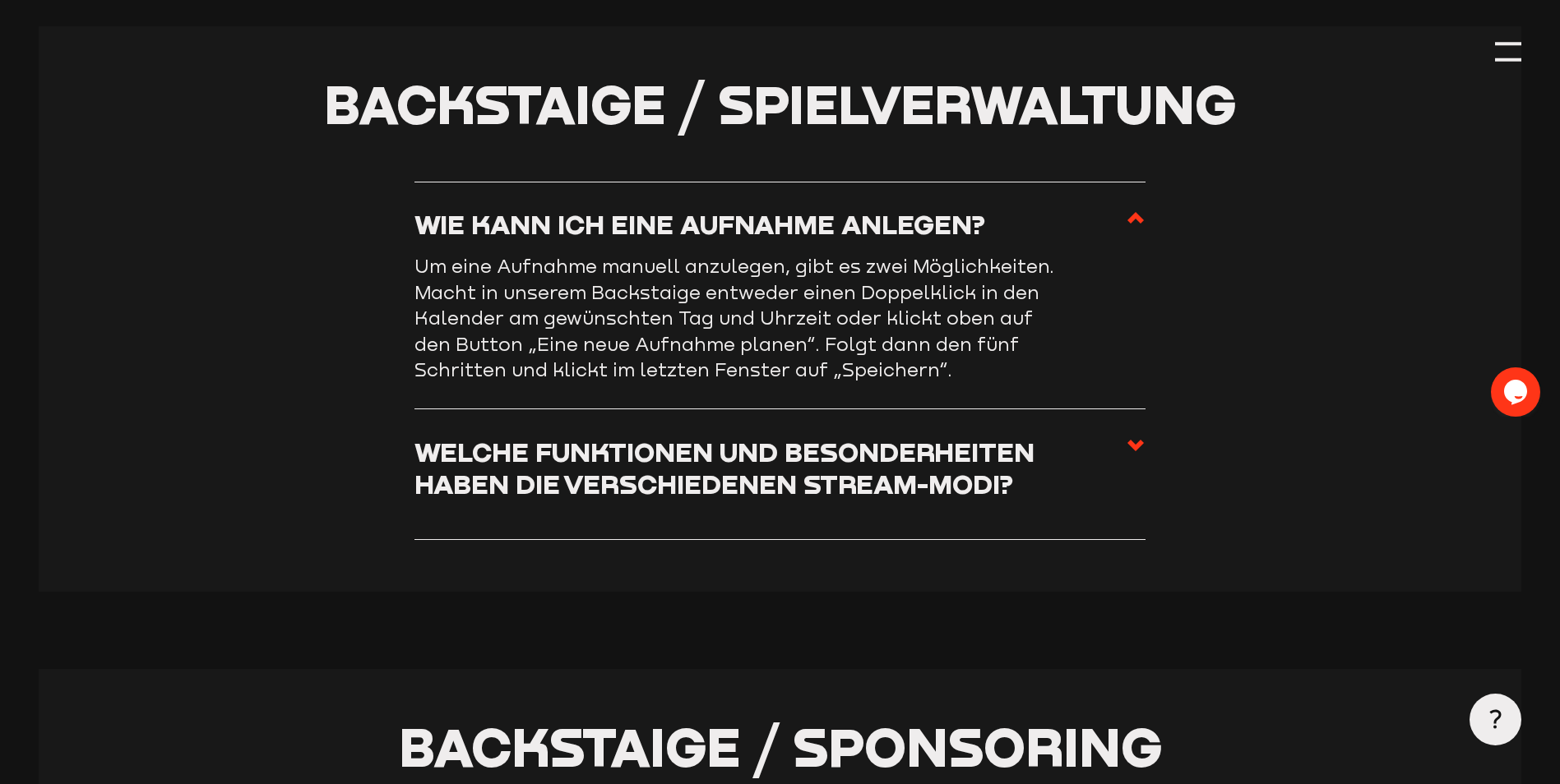
click at [1034, 478] on h3 "Welche Funktionen und Besonderheiten haben die verschiedenen Stream-Modi?" at bounding box center [770, 467] width 712 height 65
click at [0, 0] on input "Welche Funktionen und Besonderheiten haben die verschiedenen Stream-Modi?" at bounding box center [0, 0] width 0 height 0
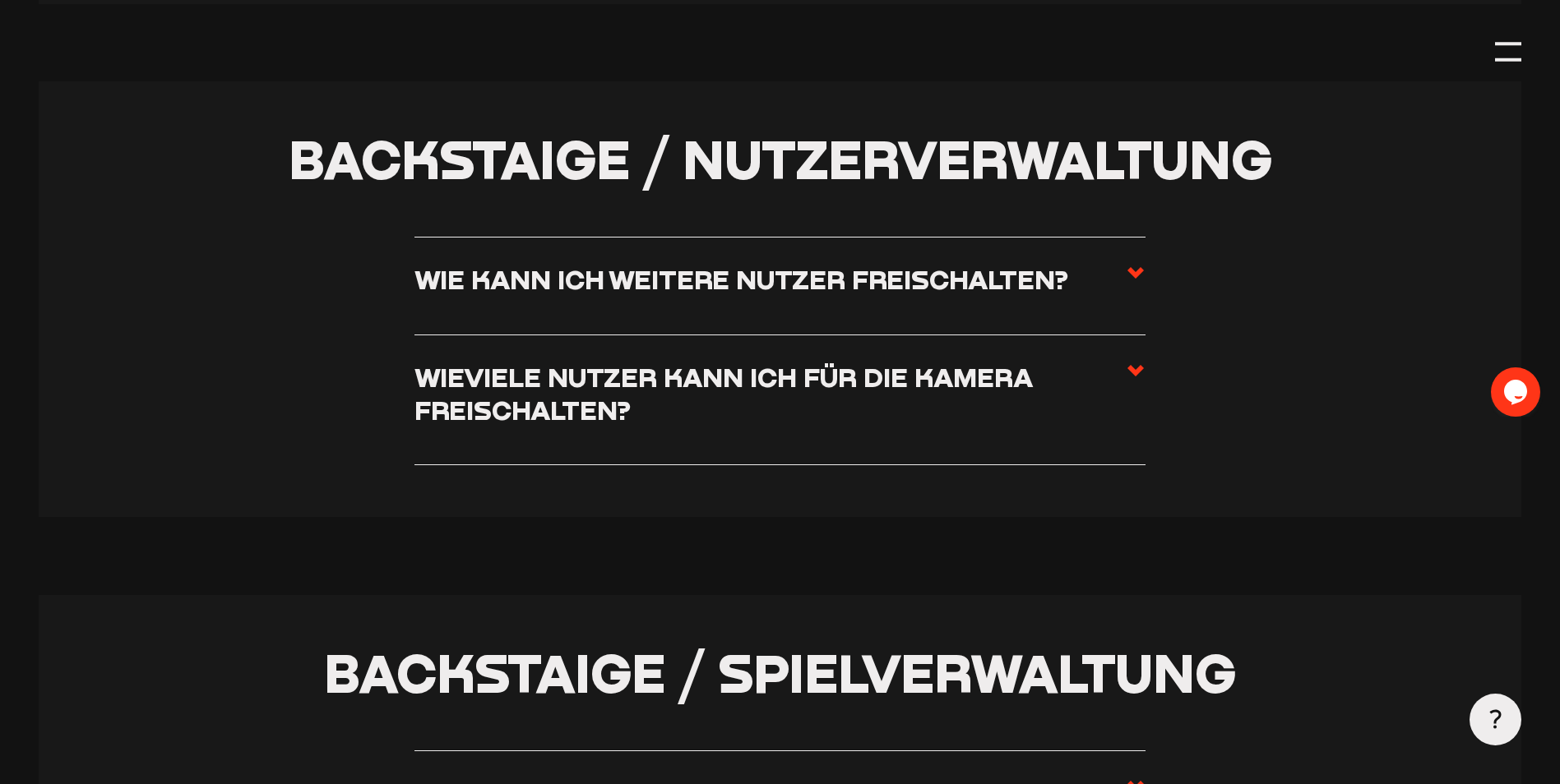
scroll to position [3593, 0]
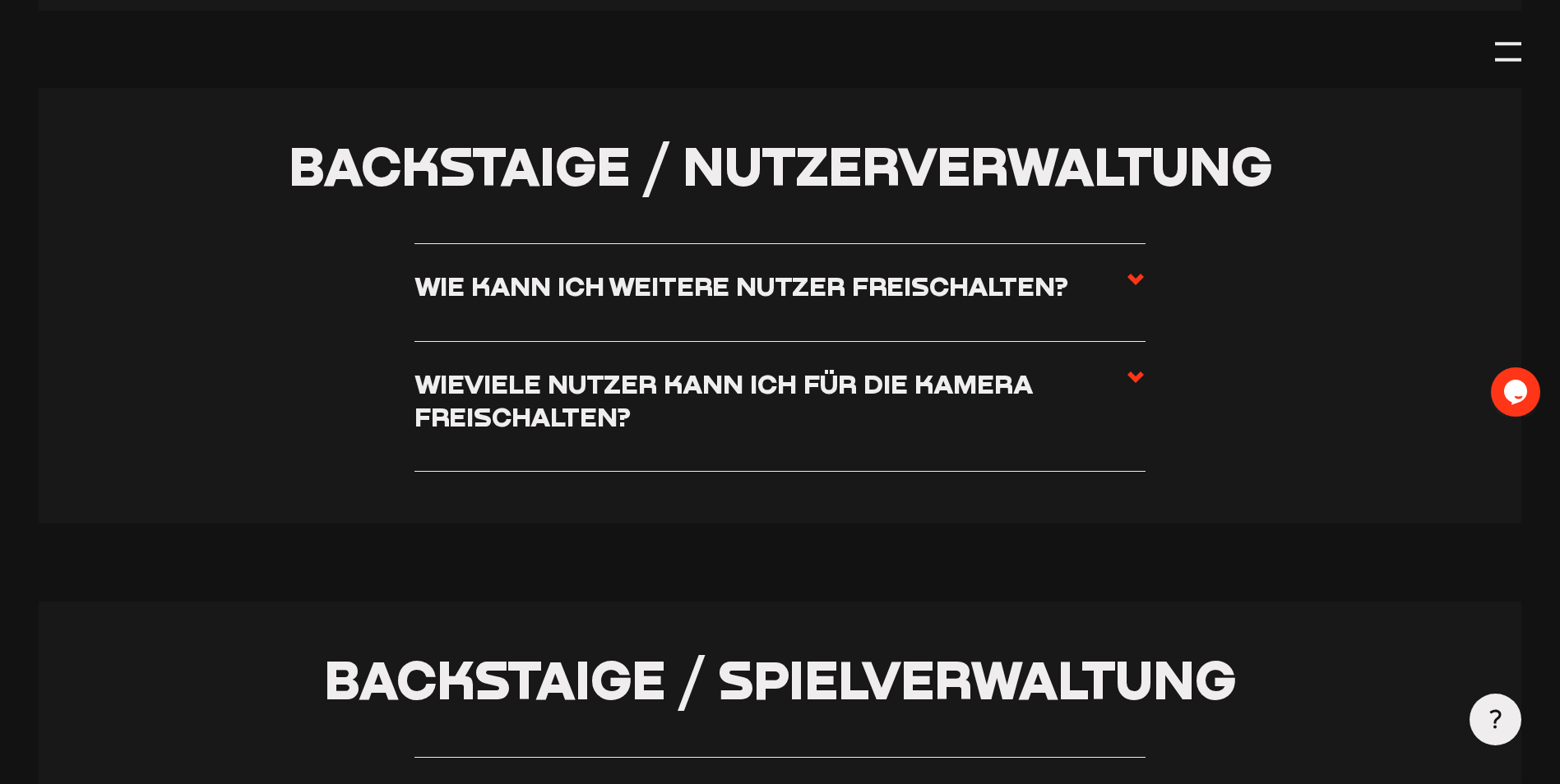
click at [1004, 302] on h3 "Wie kann ich weitere Nutzer freischalten?" at bounding box center [741, 286] width 654 height 32
click at [0, 0] on input "Wie kann ich weitere Nutzer freischalten?" at bounding box center [0, 0] width 0 height 0
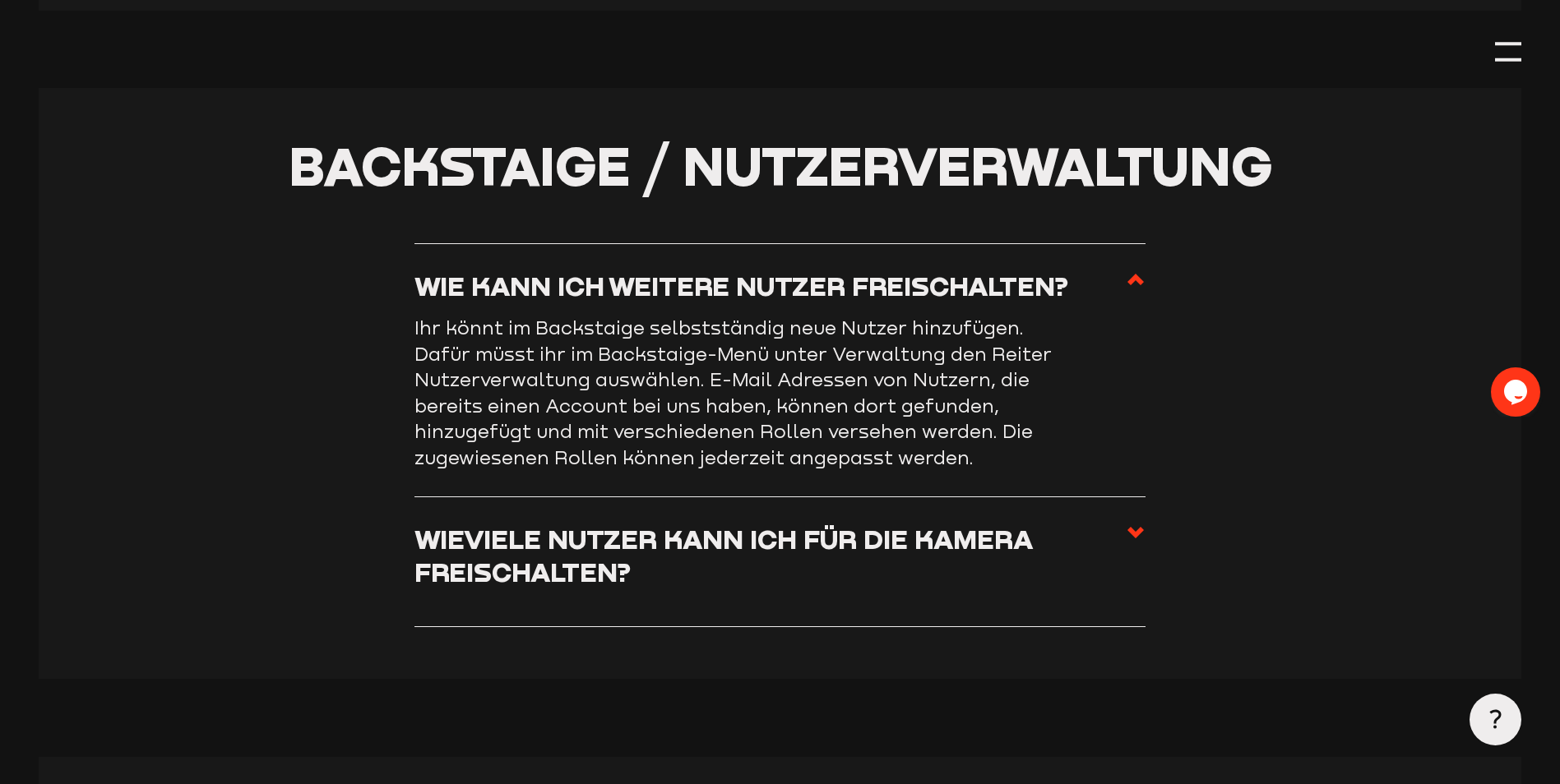
click at [1004, 302] on h3 "Wie kann ich weitere Nutzer freischalten?" at bounding box center [741, 286] width 654 height 32
click at [0, 0] on input "Wie kann ich weitere Nutzer freischalten?" at bounding box center [0, 0] width 0 height 0
click at [991, 543] on h3 "Wieviele Nutzer kann ich für die Kamera freischalten?" at bounding box center [770, 555] width 712 height 65
click at [0, 0] on input "Wieviele Nutzer kann ich für die Kamera freischalten?" at bounding box center [0, 0] width 0 height 0
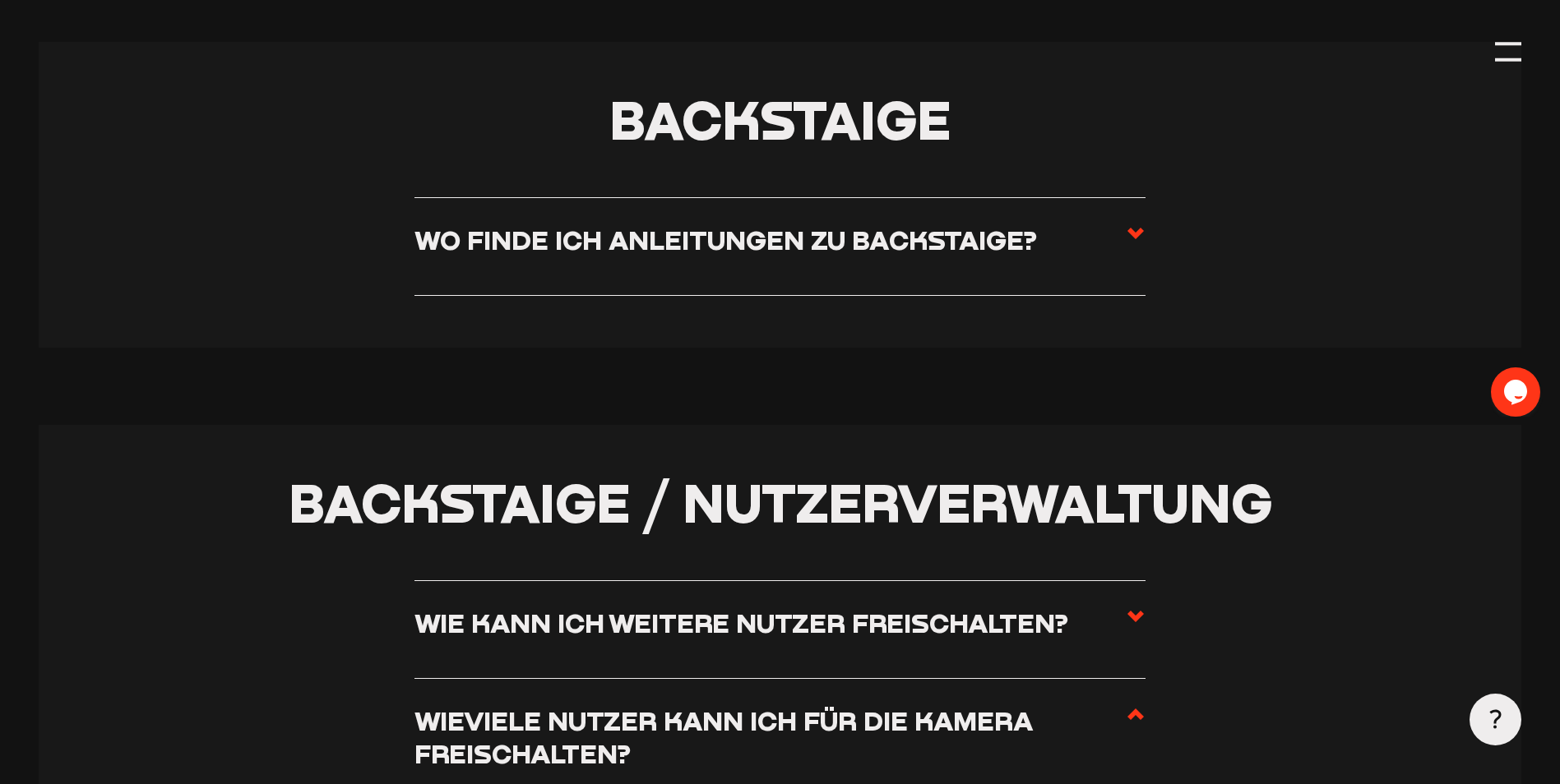
scroll to position [3181, 0]
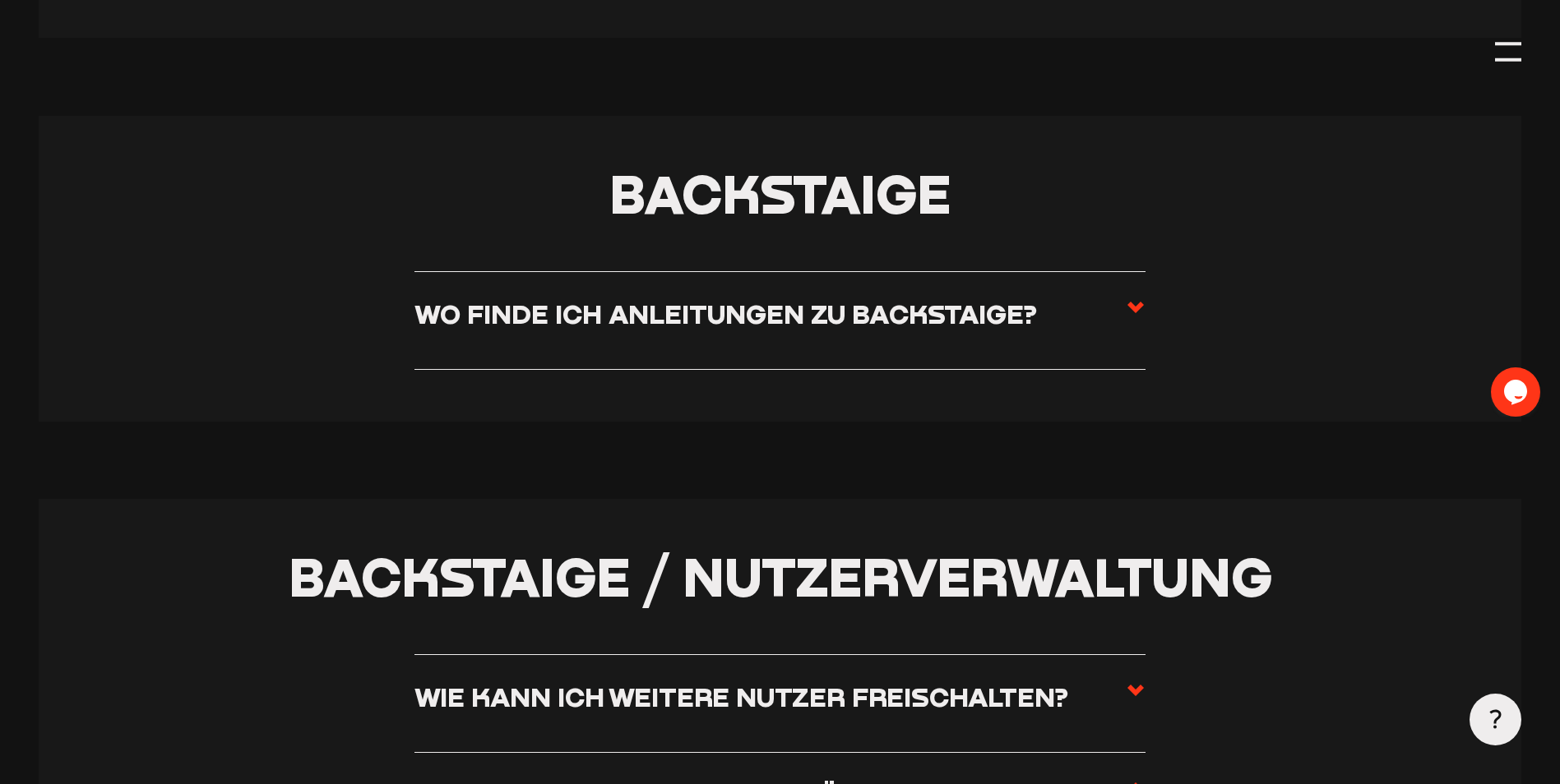
click at [1007, 314] on h3 "Wo finde ich Anleitungen zu Backstaige?" at bounding box center [725, 313] width 622 height 32
click at [0, 0] on input "Wo finde ich Anleitungen zu Backstaige?" at bounding box center [0, 0] width 0 height 0
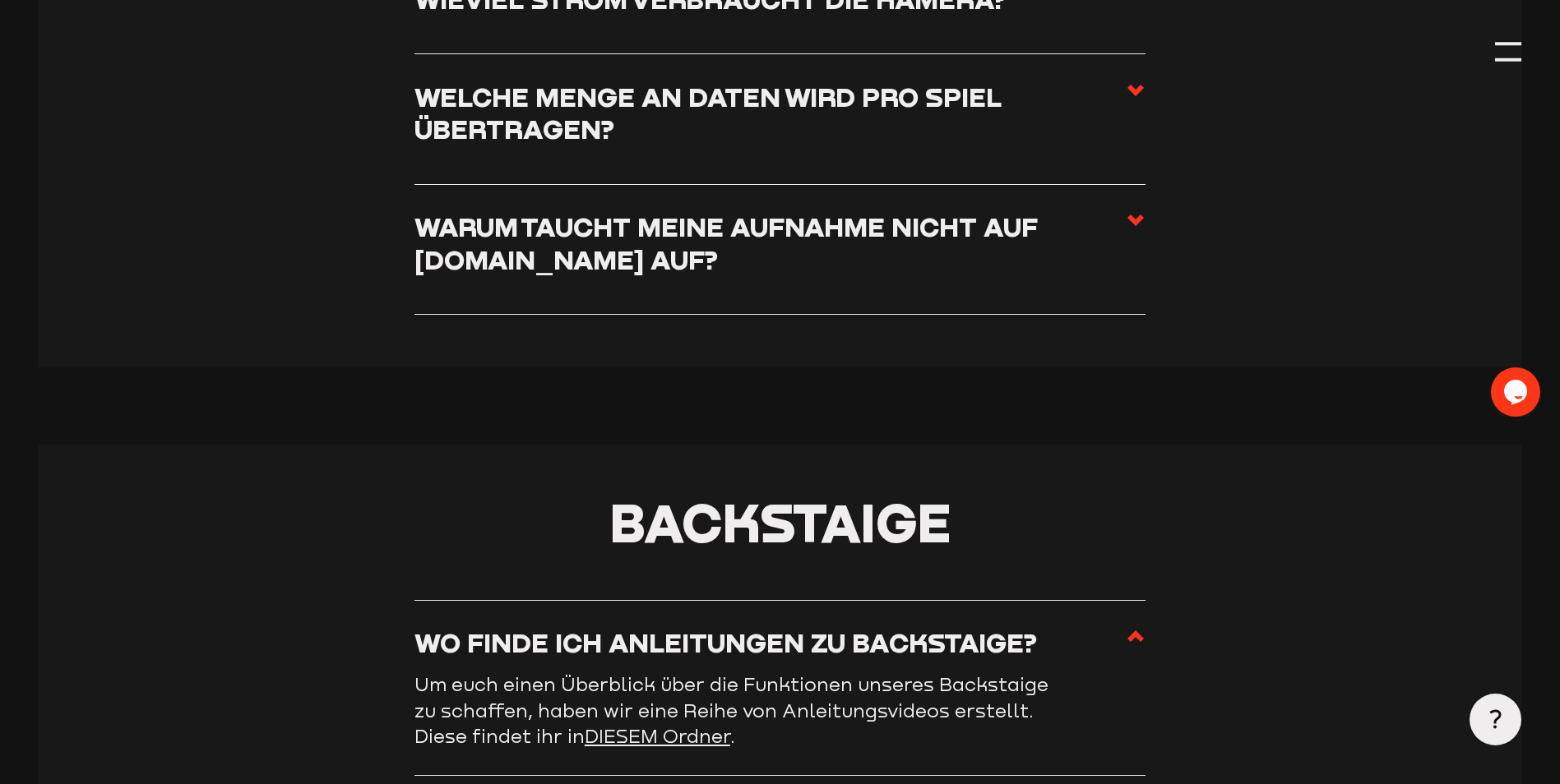
scroll to position [2524, 0]
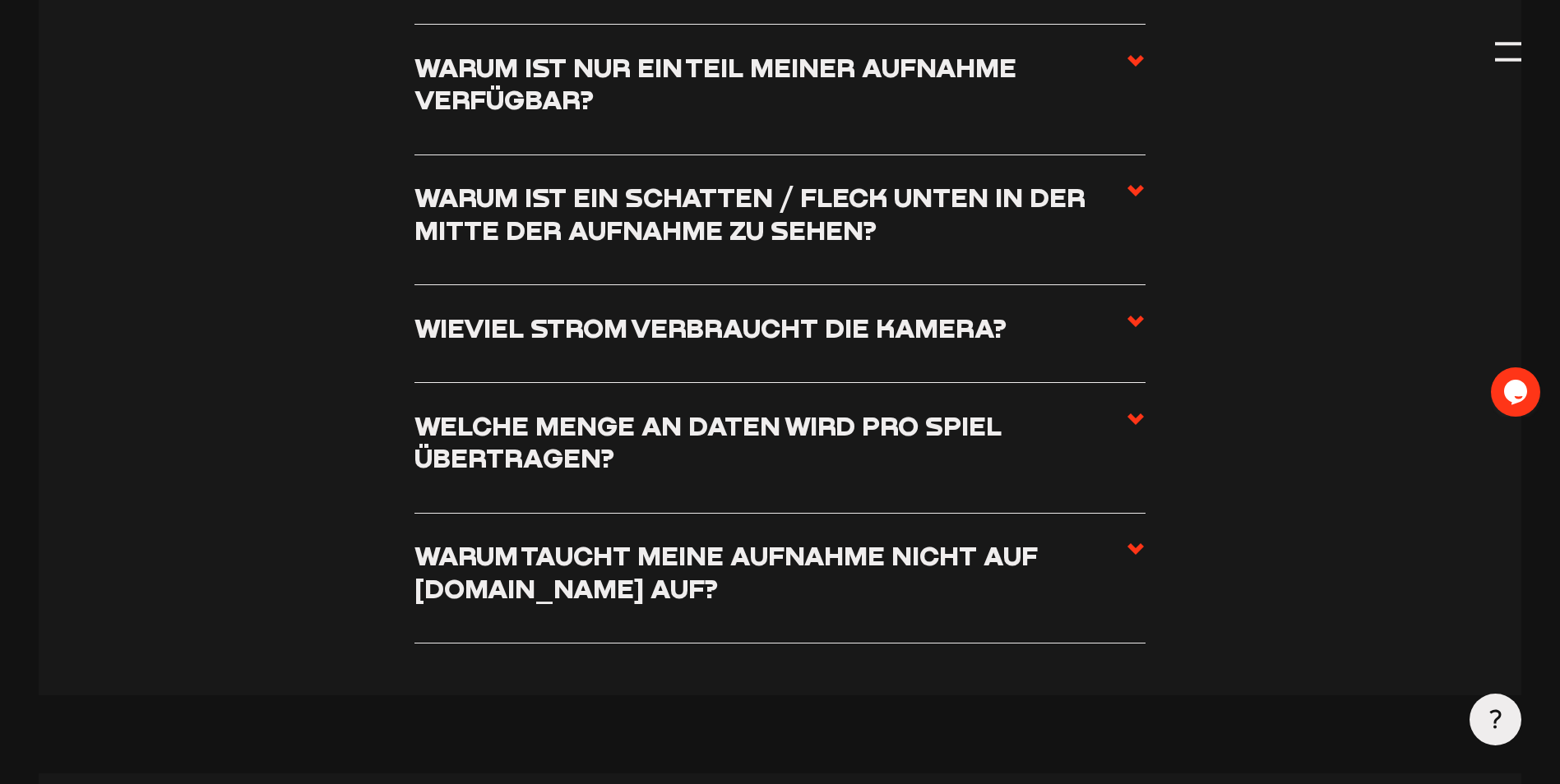
click at [723, 530] on li "Warum taucht meine Aufnahme nicht auf [DOMAIN_NAME] auf? Wenn eure Kamera zwar …" at bounding box center [780, 579] width 731 height 130
click at [717, 561] on h3 "Warum taucht meine Aufnahme nicht auf [DOMAIN_NAME] auf?" at bounding box center [770, 571] width 712 height 65
click at [0, 0] on input "Warum taucht meine Aufnahme nicht auf [DOMAIN_NAME] auf?" at bounding box center [0, 0] width 0 height 0
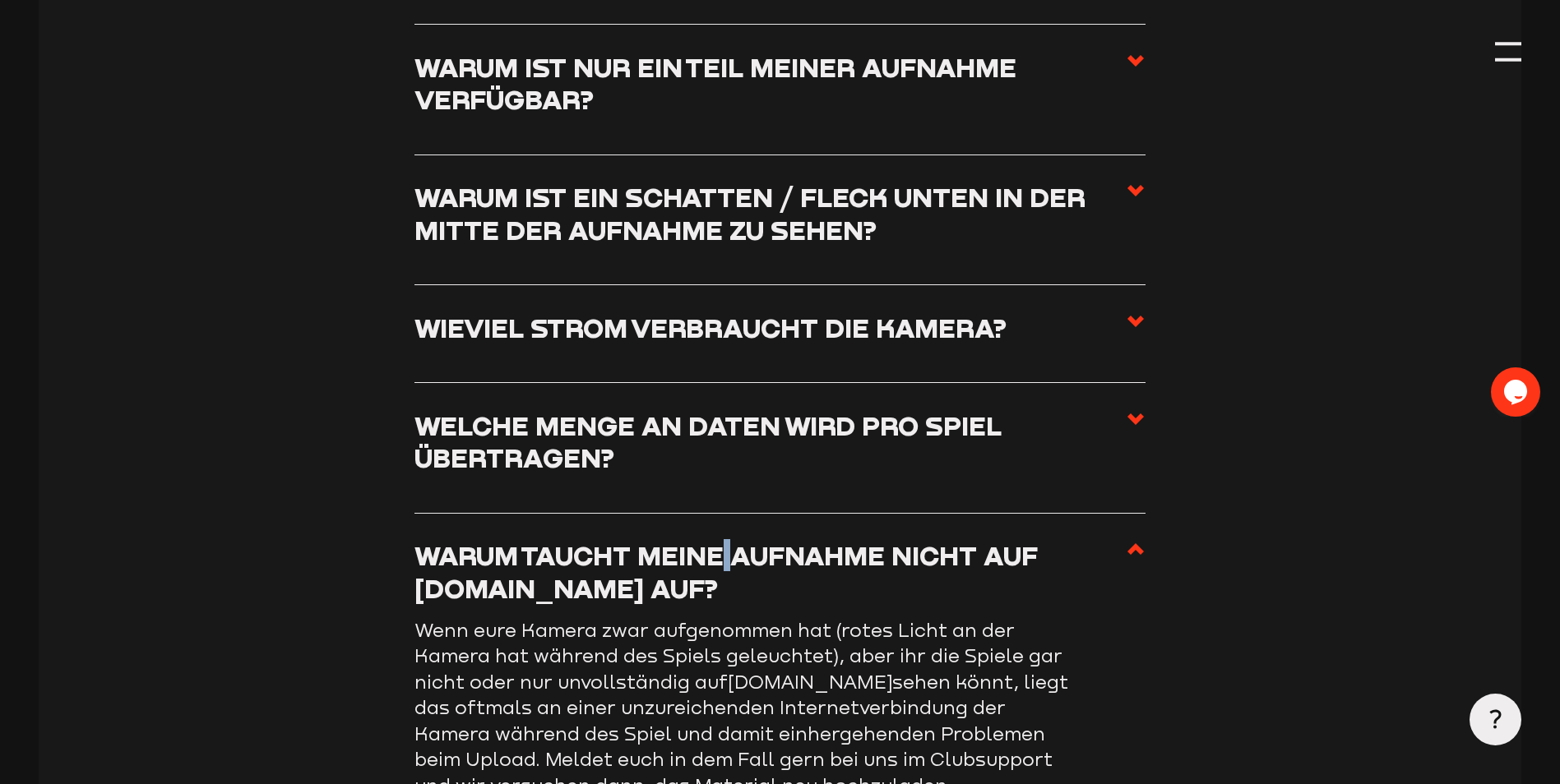
click at [717, 561] on h3 "Warum taucht meine Aufnahme nicht auf [DOMAIN_NAME] auf?" at bounding box center [770, 571] width 712 height 65
click at [0, 0] on input "Warum taucht meine Aufnahme nicht auf [DOMAIN_NAME] auf?" at bounding box center [0, 0] width 0 height 0
